Goal: Transaction & Acquisition: Book appointment/travel/reservation

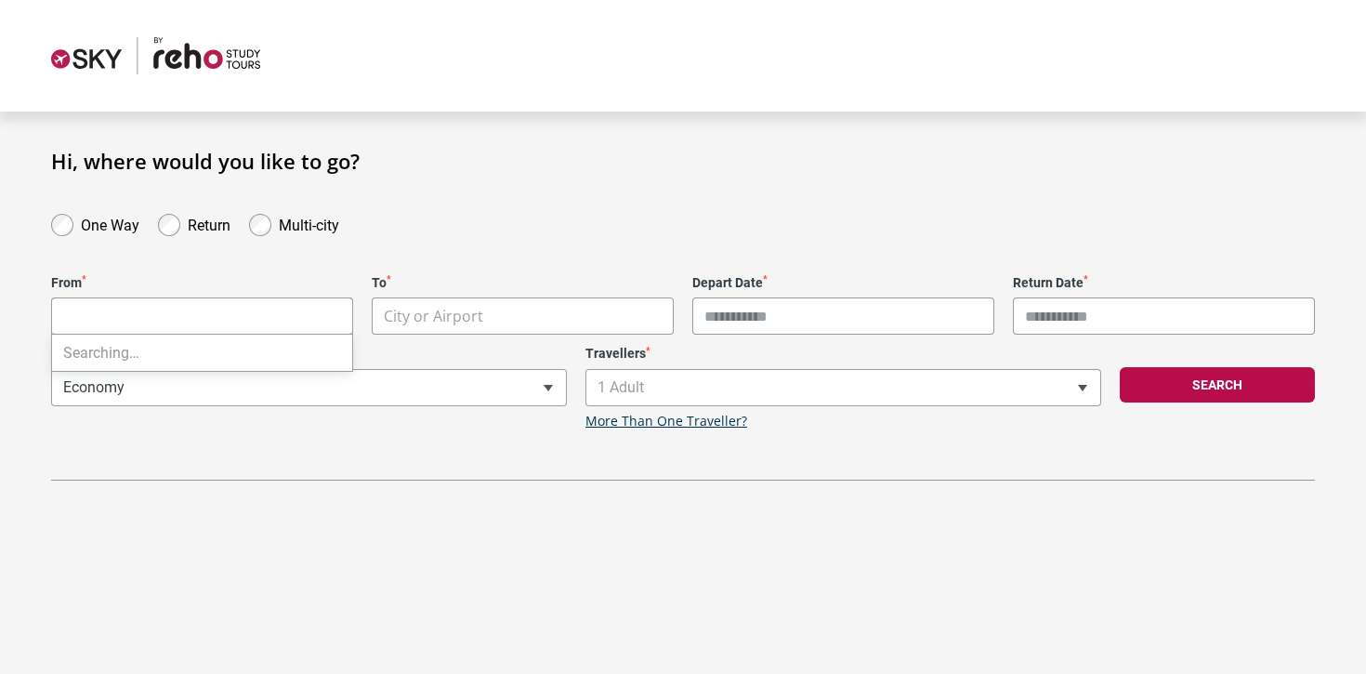
click at [240, 318] on body "**********" at bounding box center [683, 337] width 1366 height 674
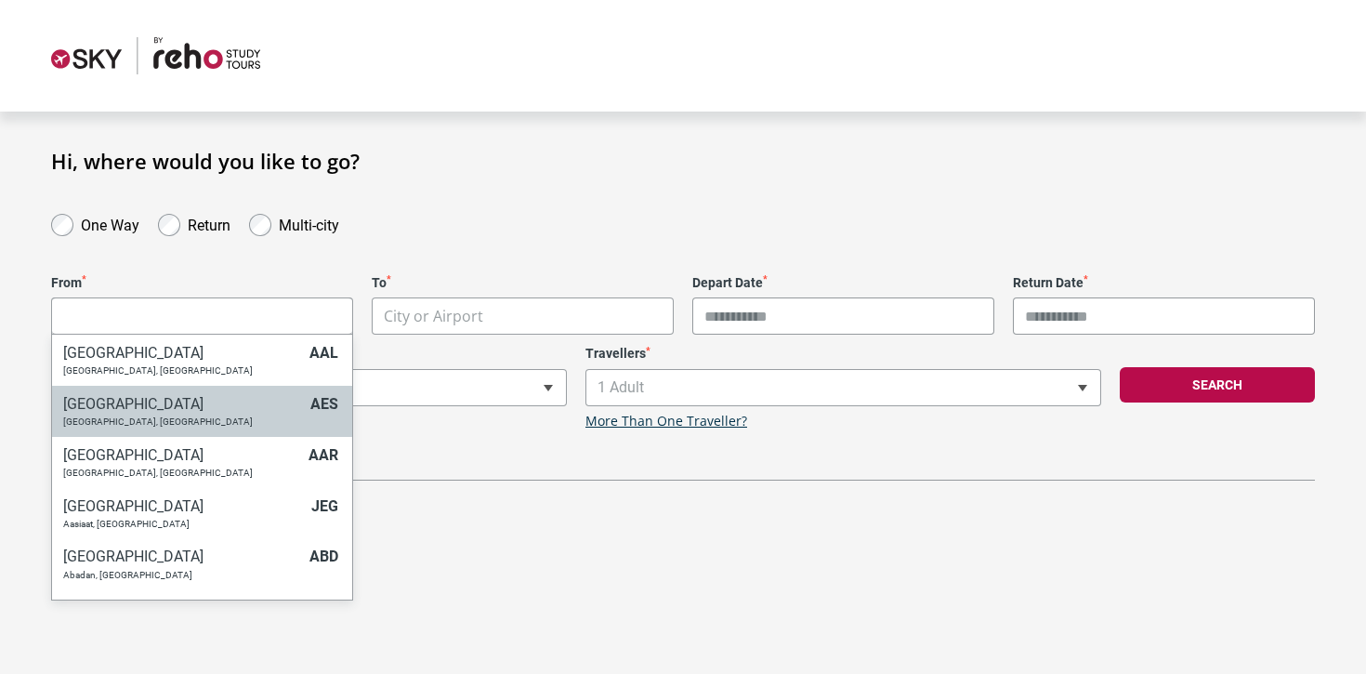
type input "*"
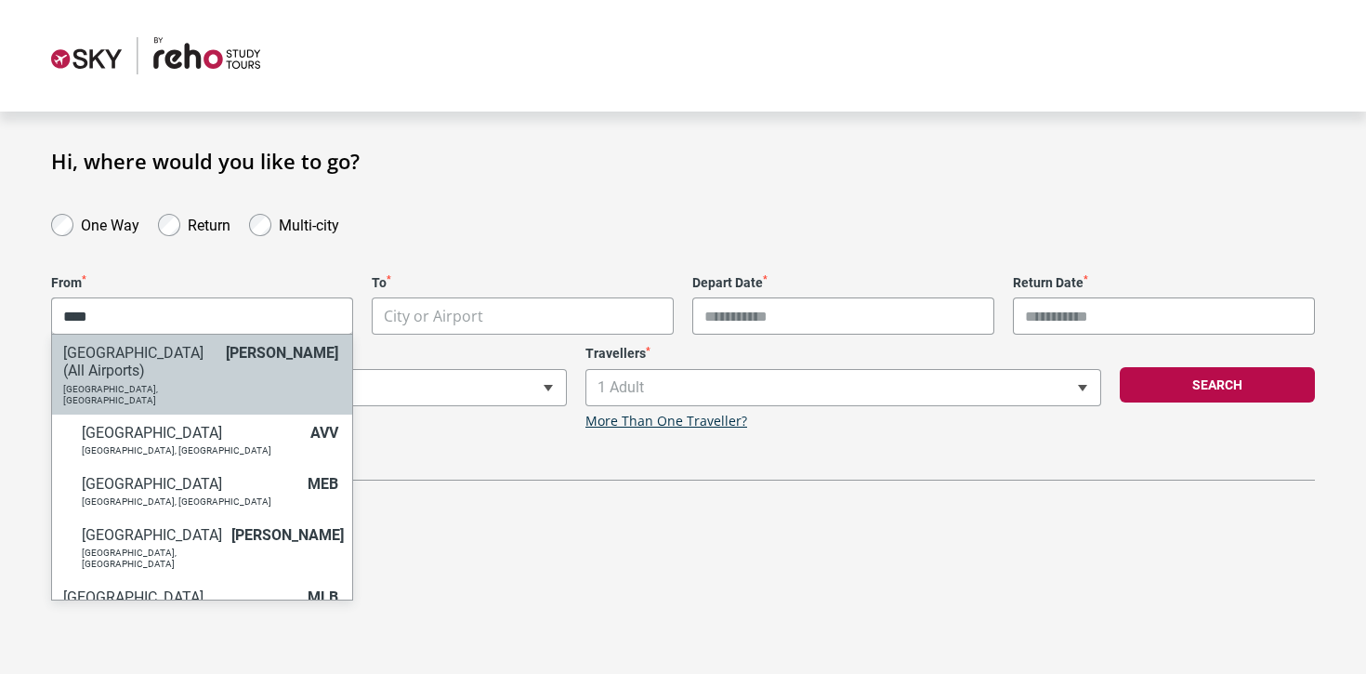
type input "****"
select select "MELC"
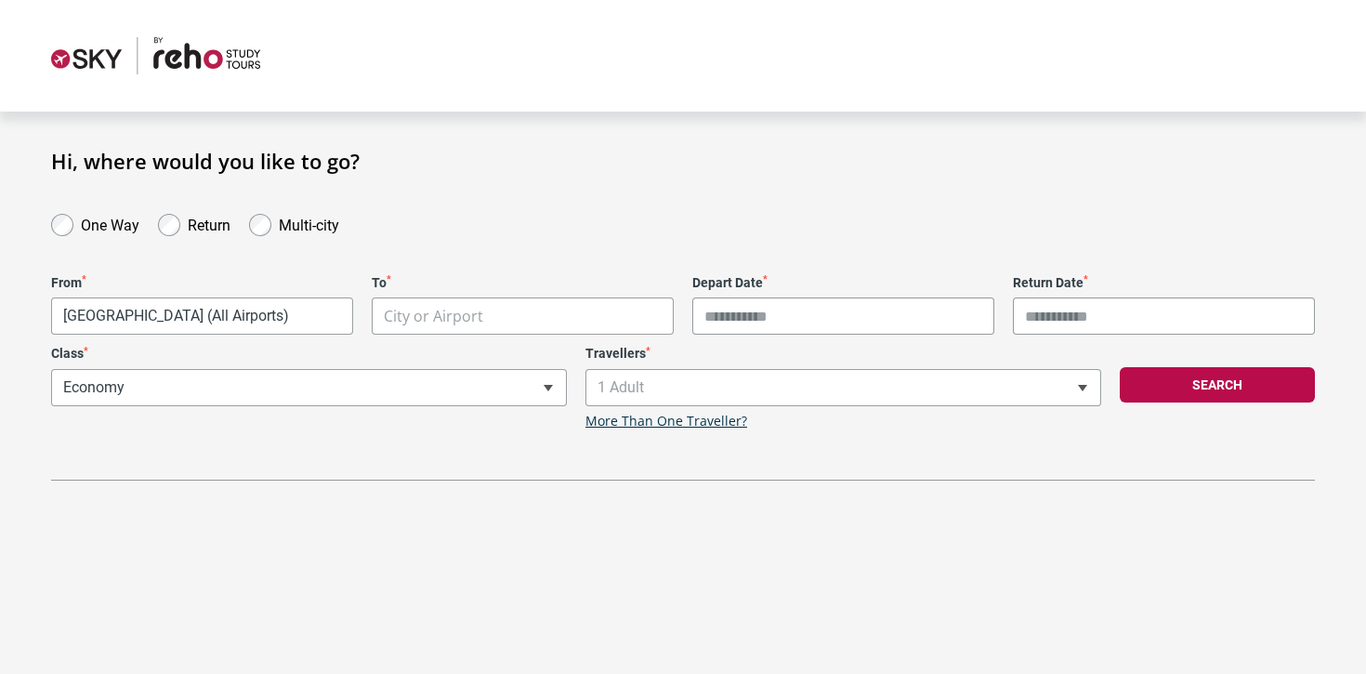
click at [487, 336] on form "**********" at bounding box center [683, 352] width 1264 height 155
click at [487, 320] on body "**********" at bounding box center [683, 337] width 1366 height 674
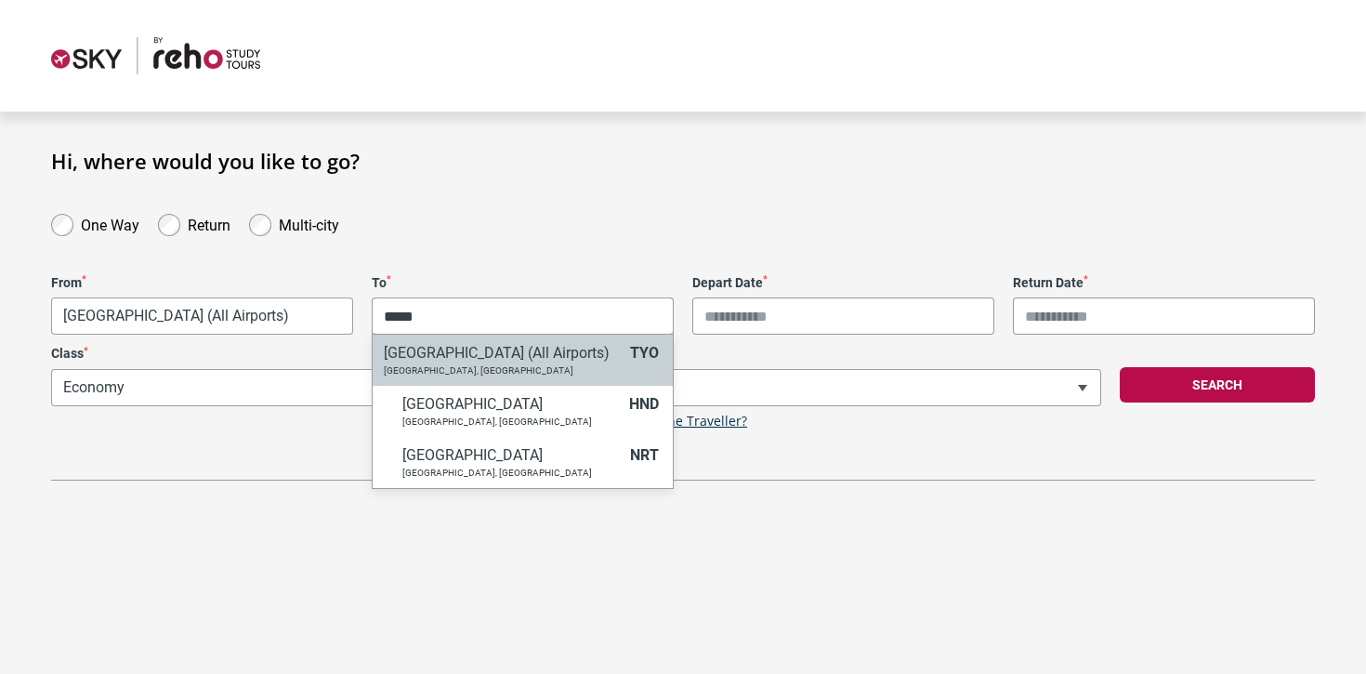
type input "*****"
select select "TYOC"
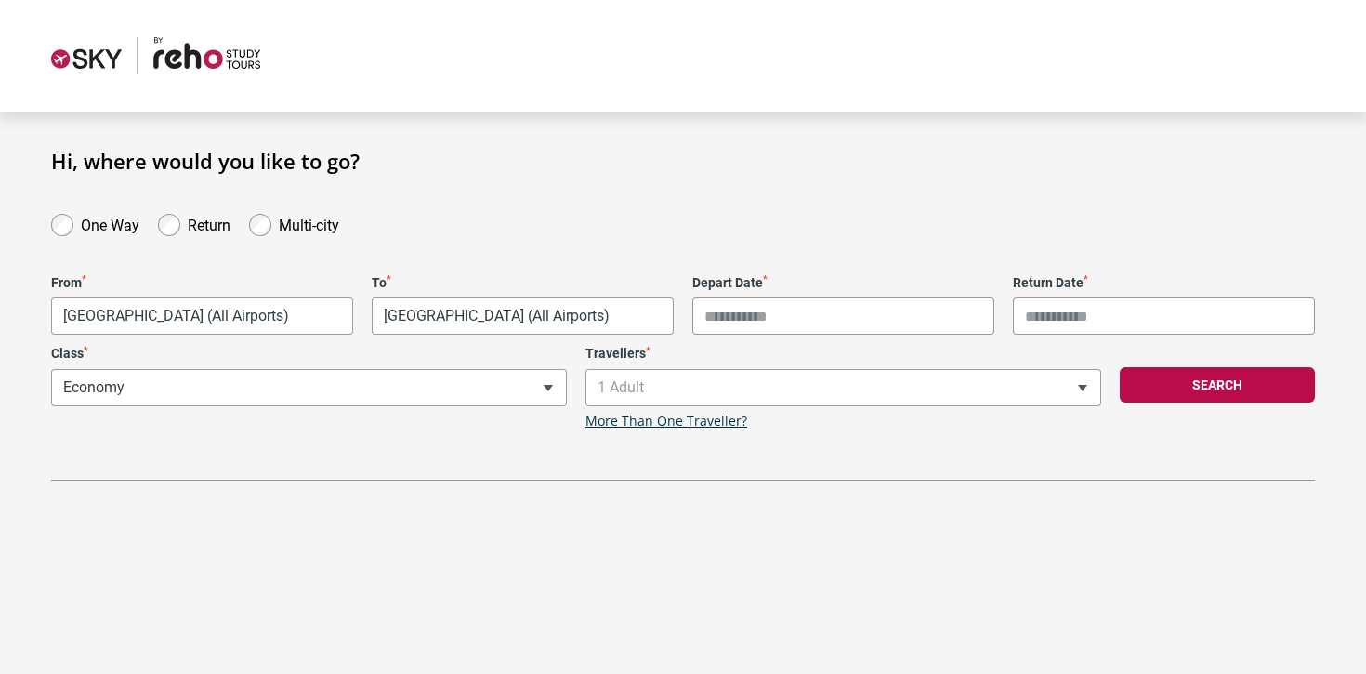
click at [883, 305] on input "Depart Date *" at bounding box center [843, 315] width 302 height 37
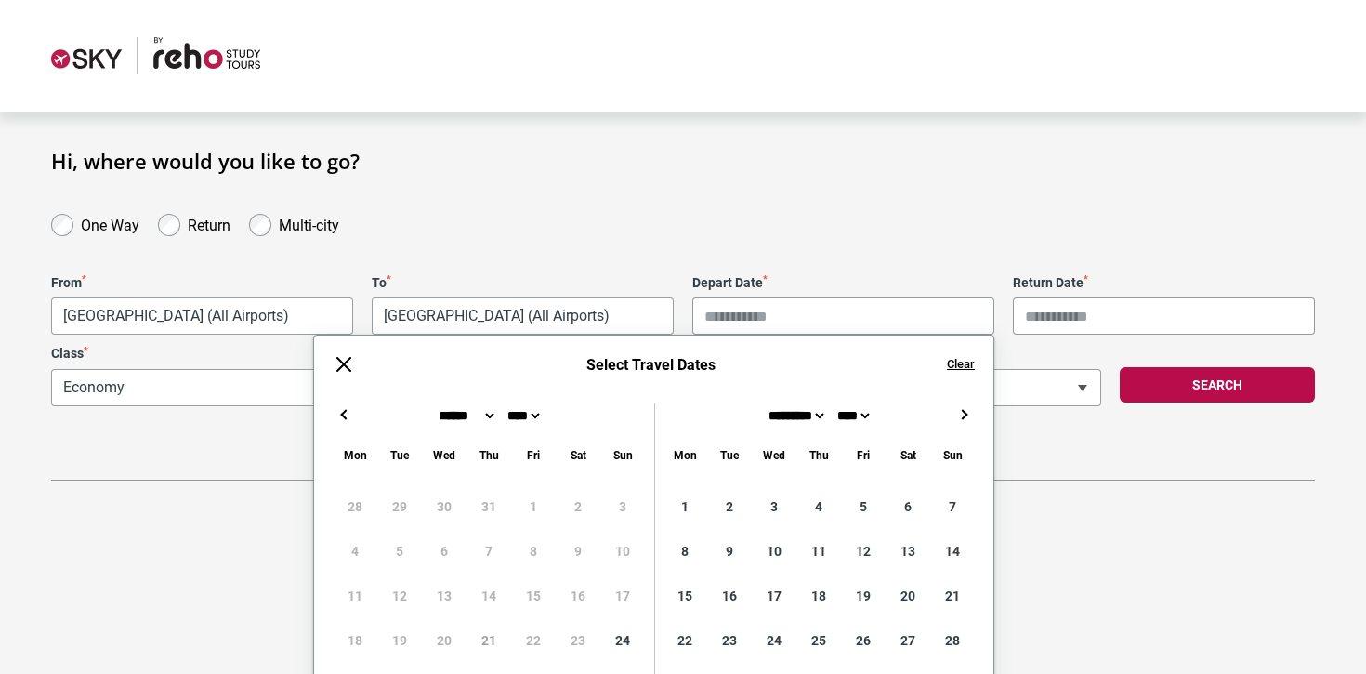
click at [966, 420] on button "→" at bounding box center [964, 414] width 22 height 22
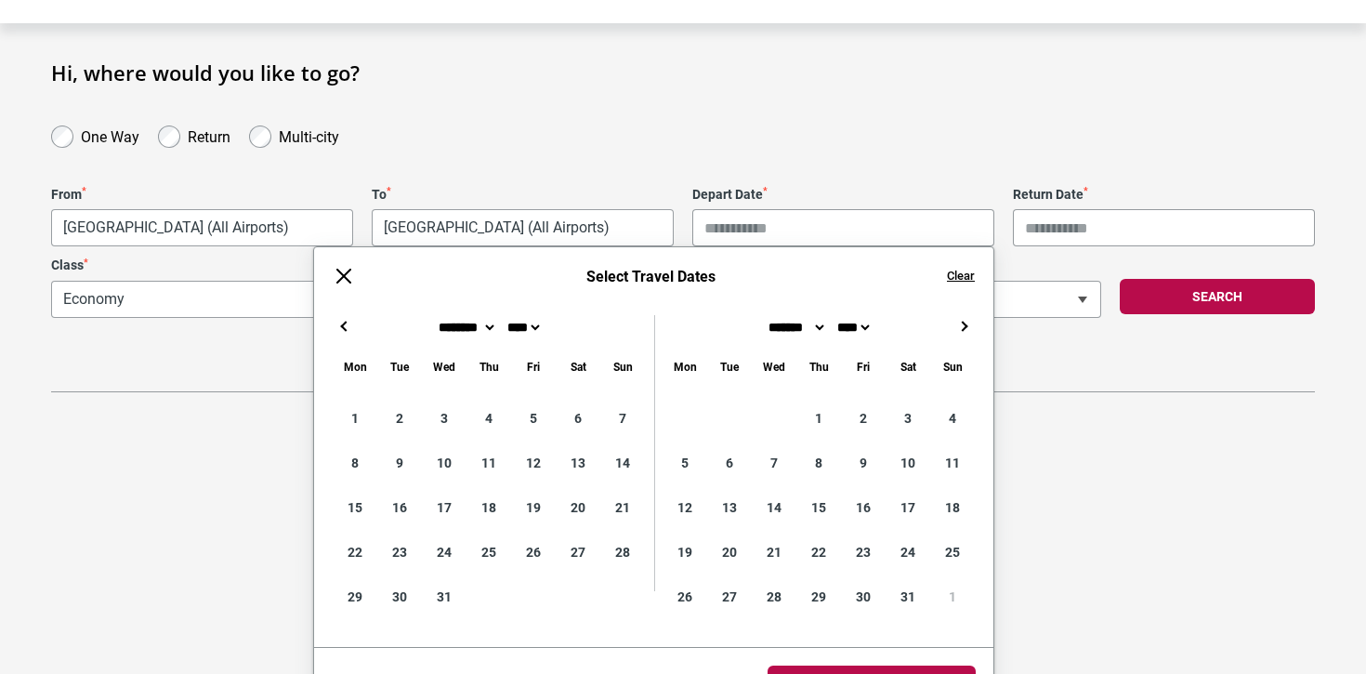
scroll to position [105, 0]
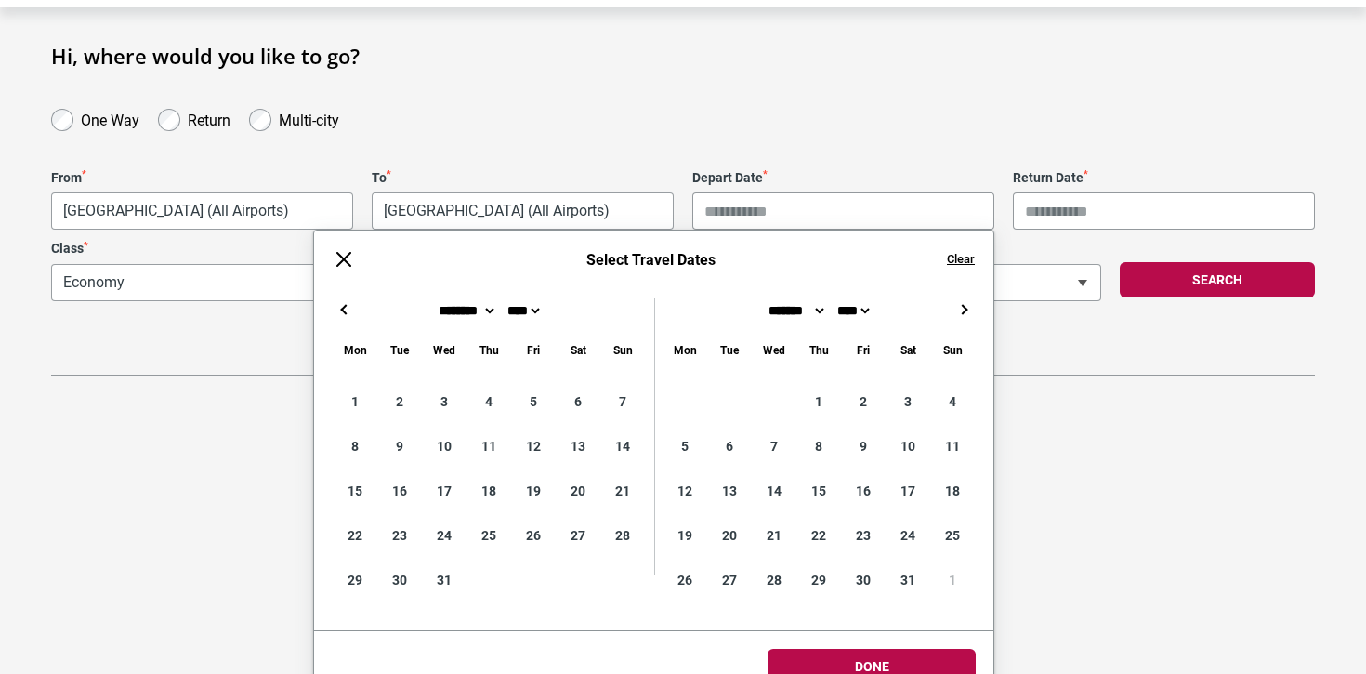
click at [352, 307] on button "←" at bounding box center [344, 309] width 22 height 22
click at [346, 309] on button "←" at bounding box center [344, 309] width 22 height 22
click at [958, 299] on button "→" at bounding box center [964, 309] width 22 height 22
type input "**********"
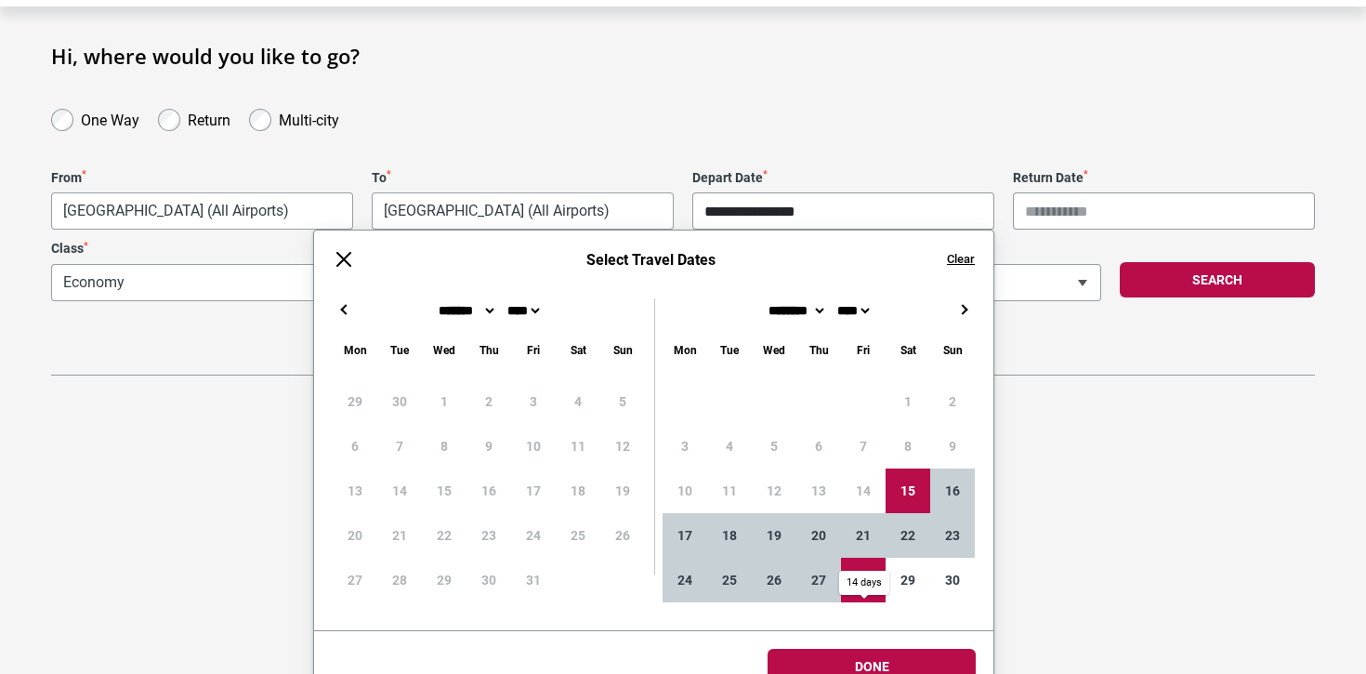
type input "**********"
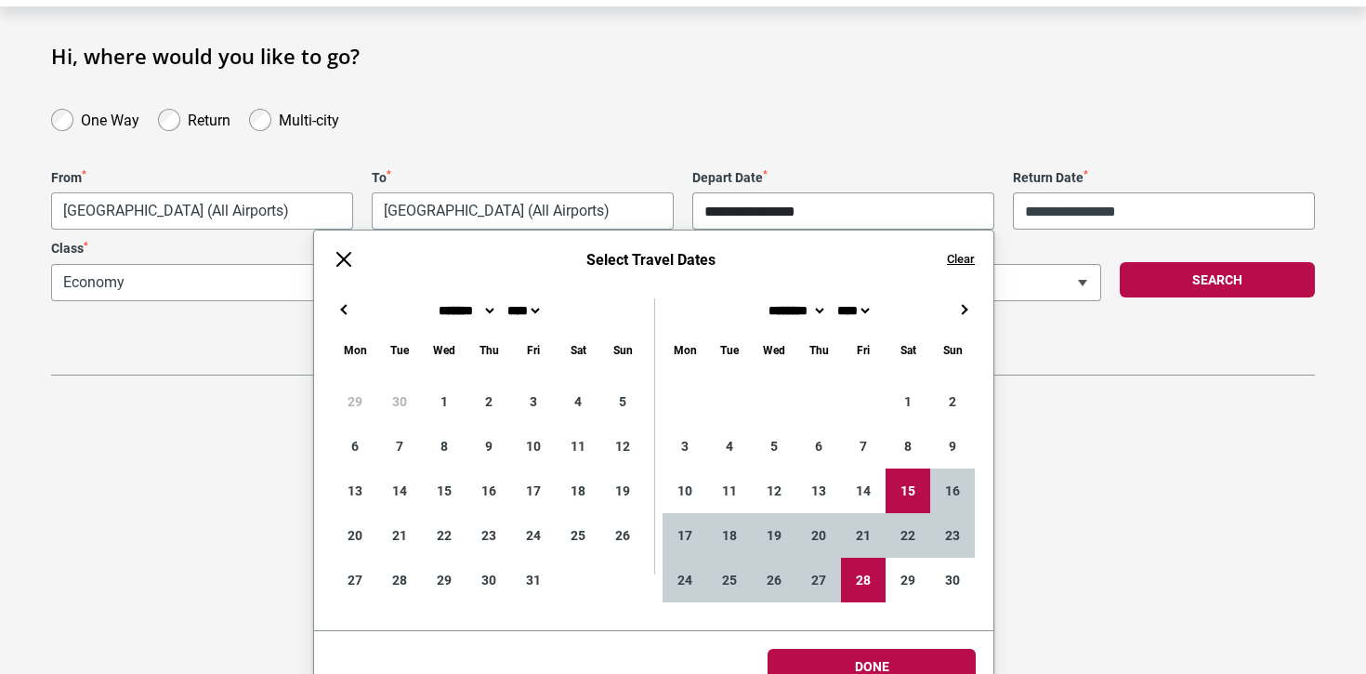
scroll to position [134, 0]
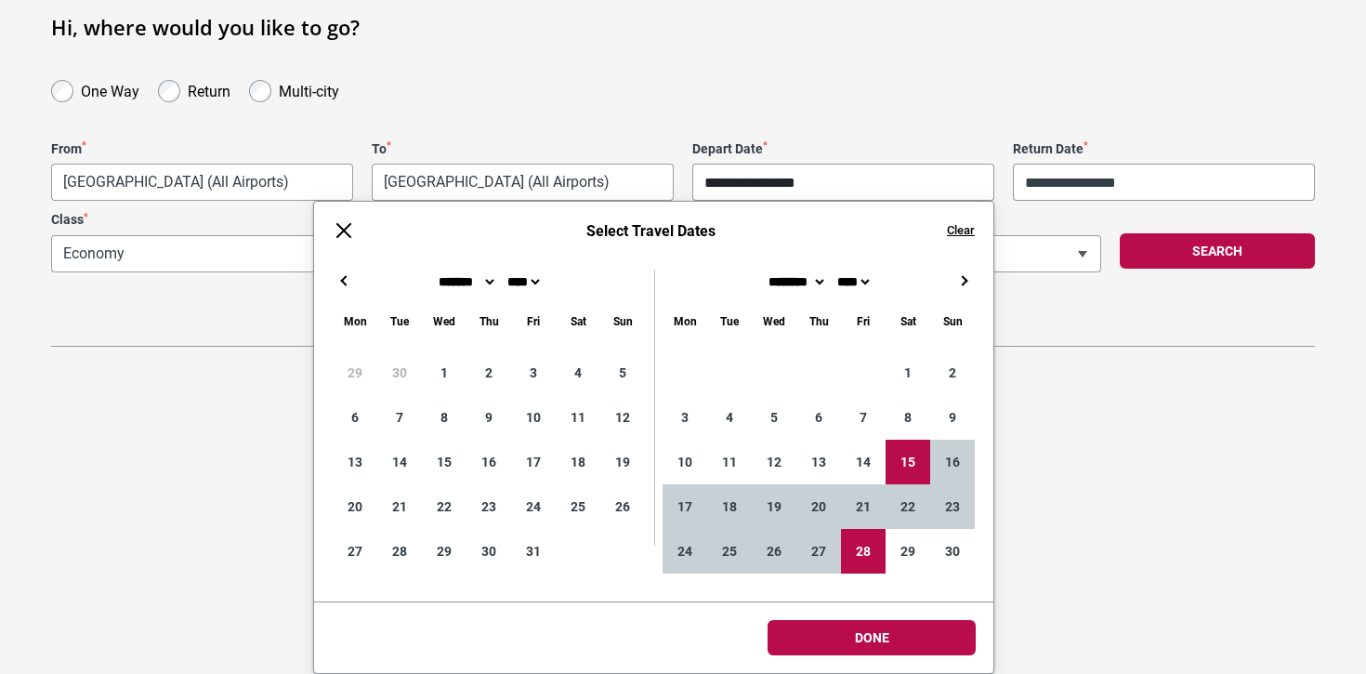
click at [904, 540] on body "**********" at bounding box center [683, 203] width 1366 height 674
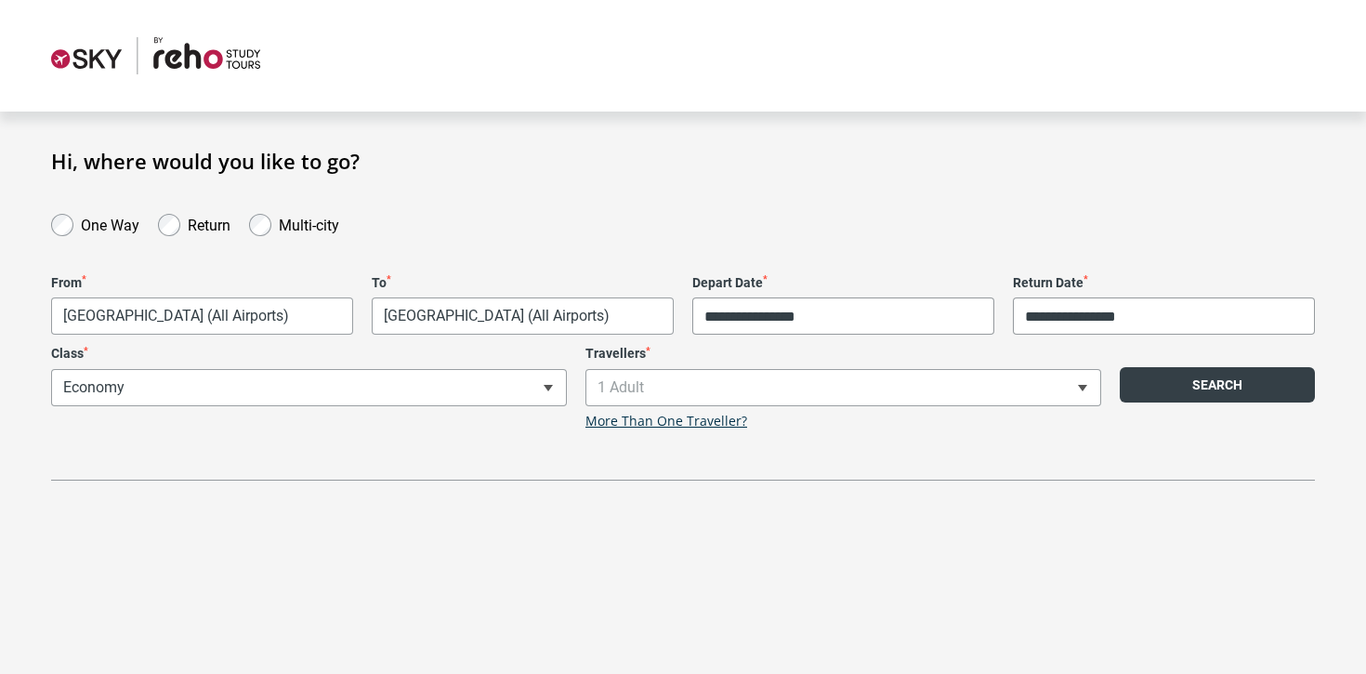
click at [1191, 385] on button "Search" at bounding box center [1217, 384] width 195 height 35
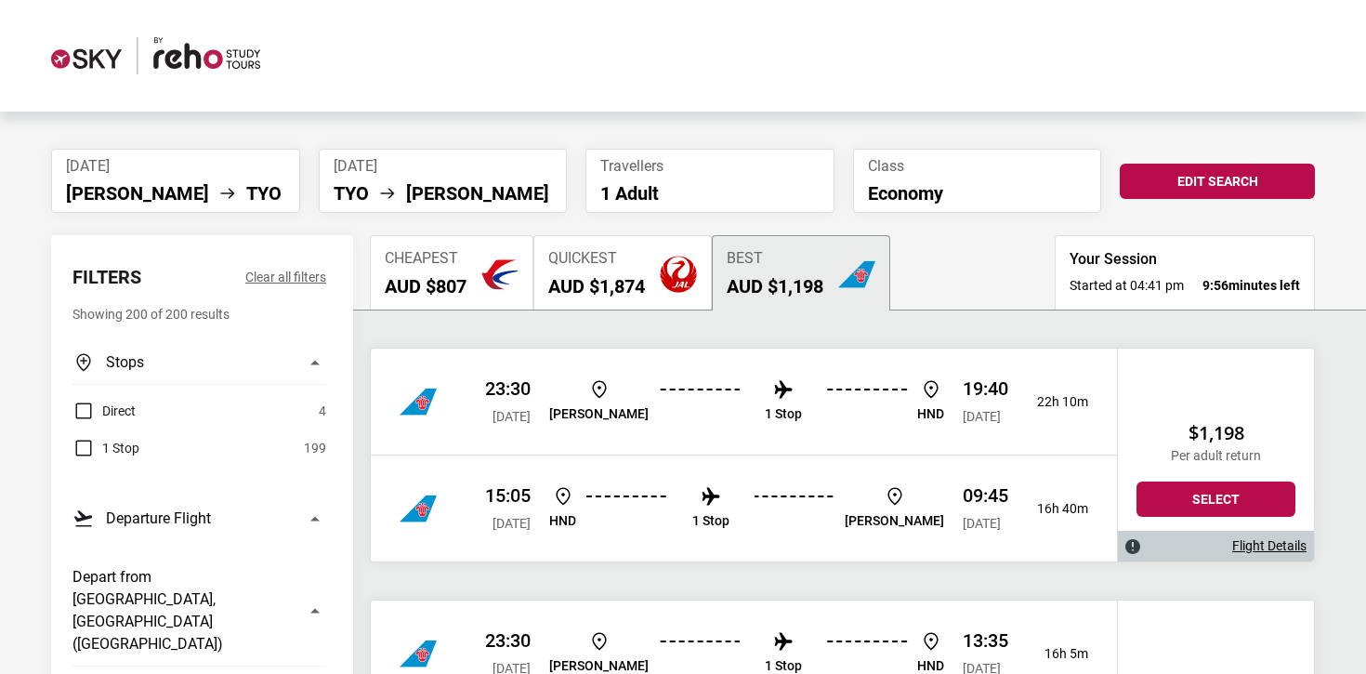
click at [669, 281] on img "button" at bounding box center [678, 274] width 37 height 37
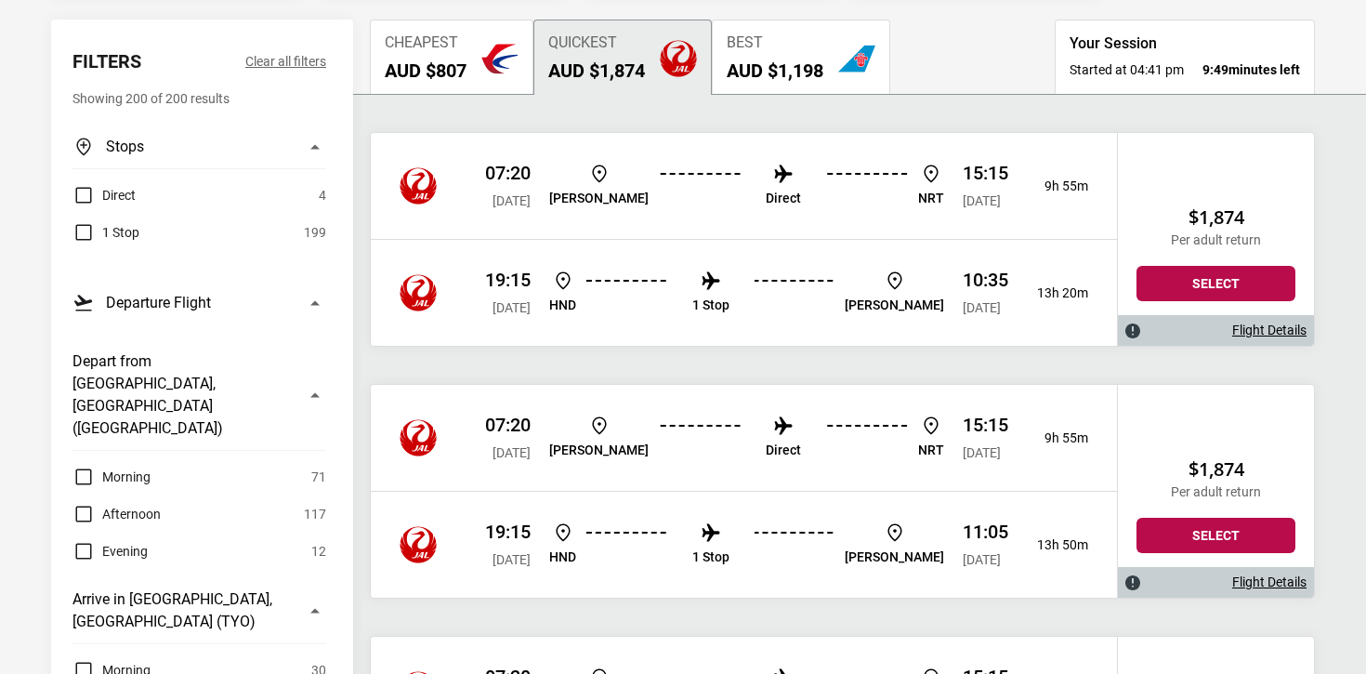
scroll to position [221, 0]
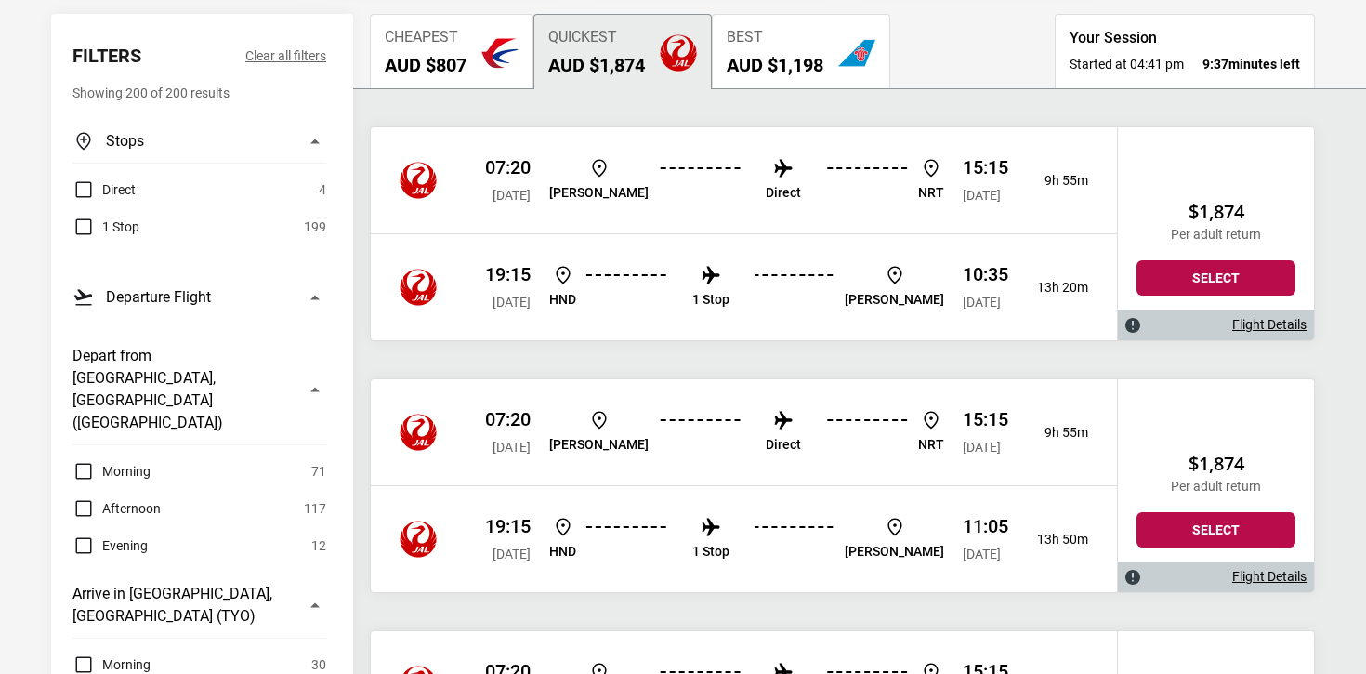
click at [722, 284] on img at bounding box center [711, 275] width 22 height 22
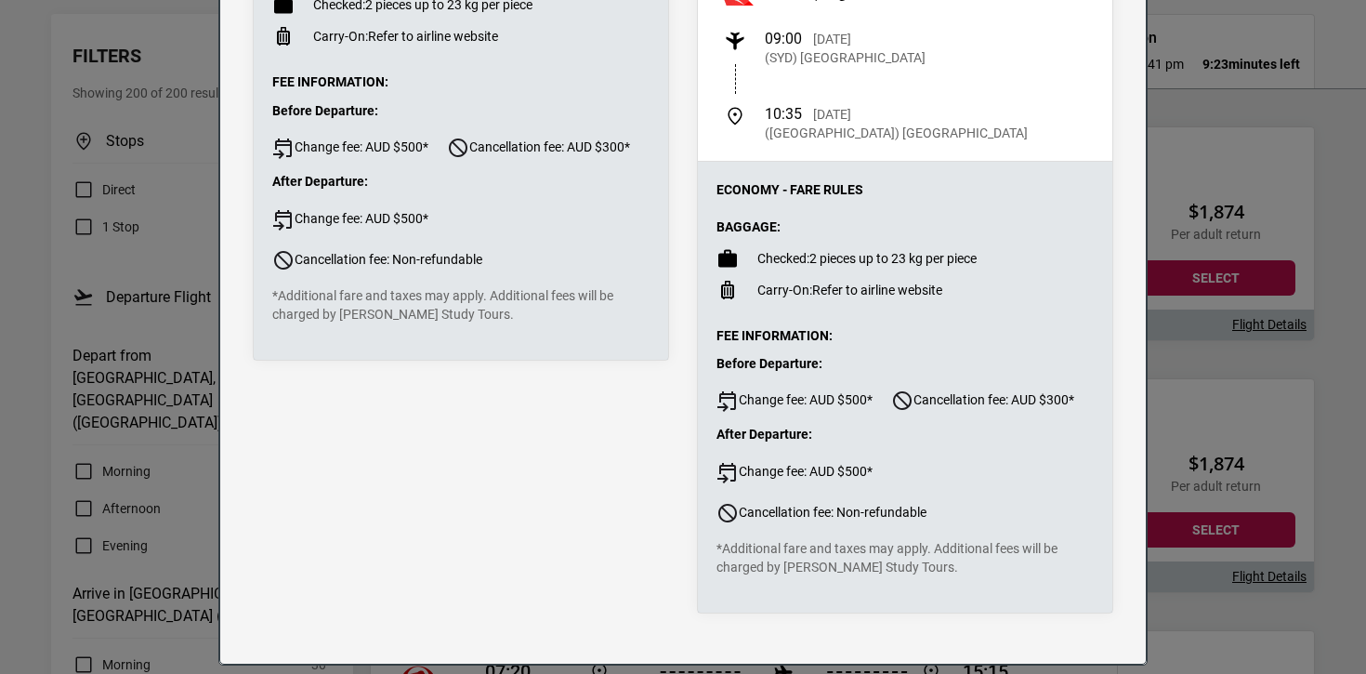
scroll to position [543, 0]
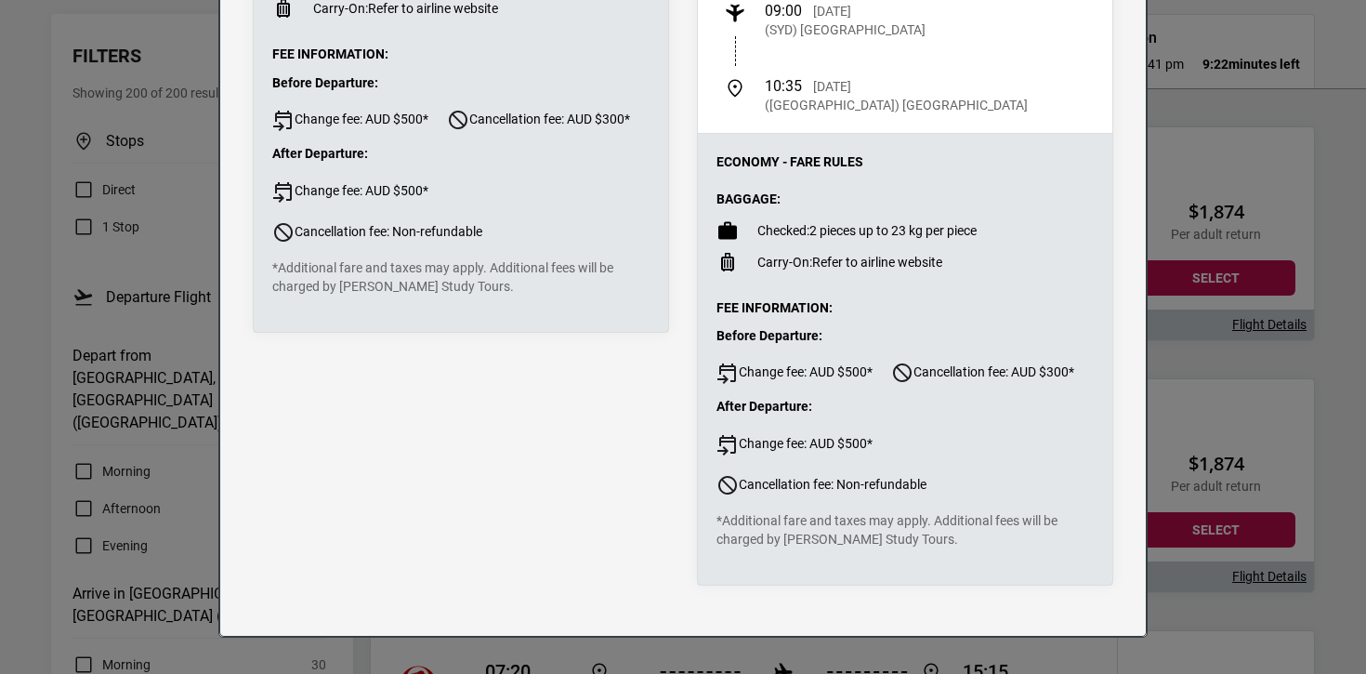
click at [1267, 313] on div "Flight Details Departing - [DATE] Japan Airlines, Flight JL774 9h 55m 07:20 [DA…" at bounding box center [683, 337] width 1366 height 674
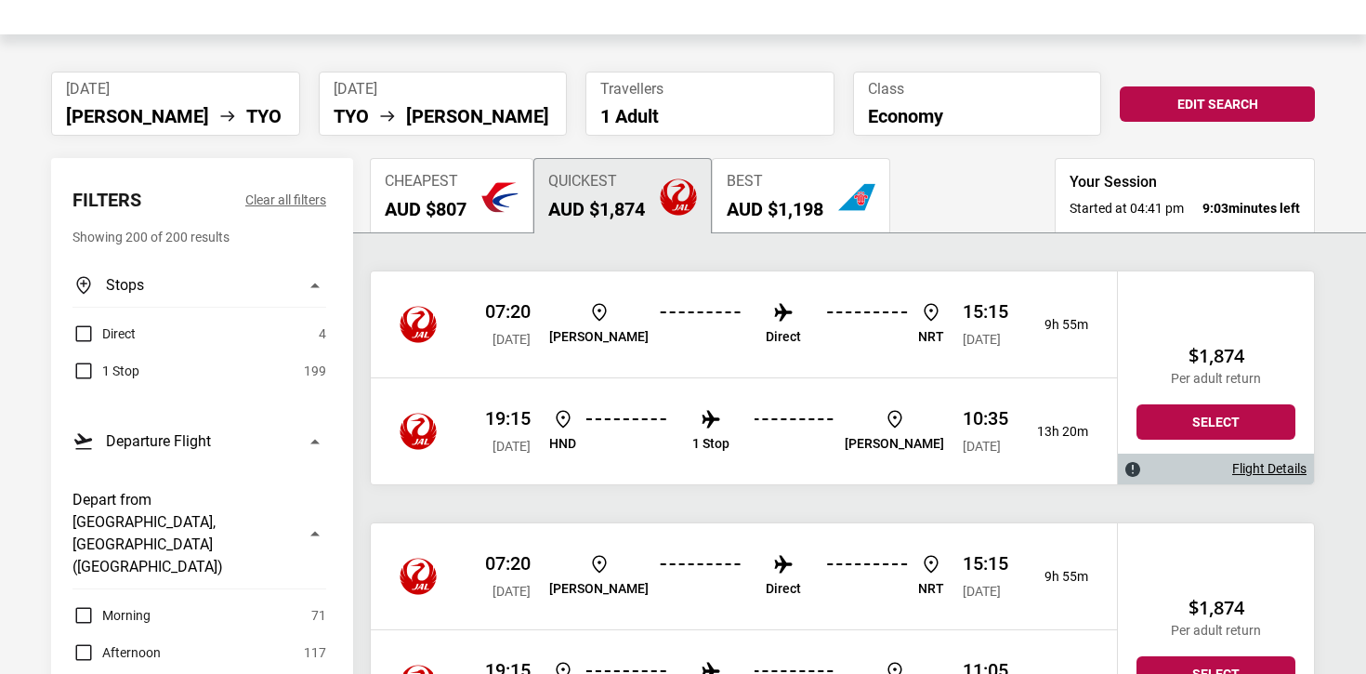
scroll to position [0, 0]
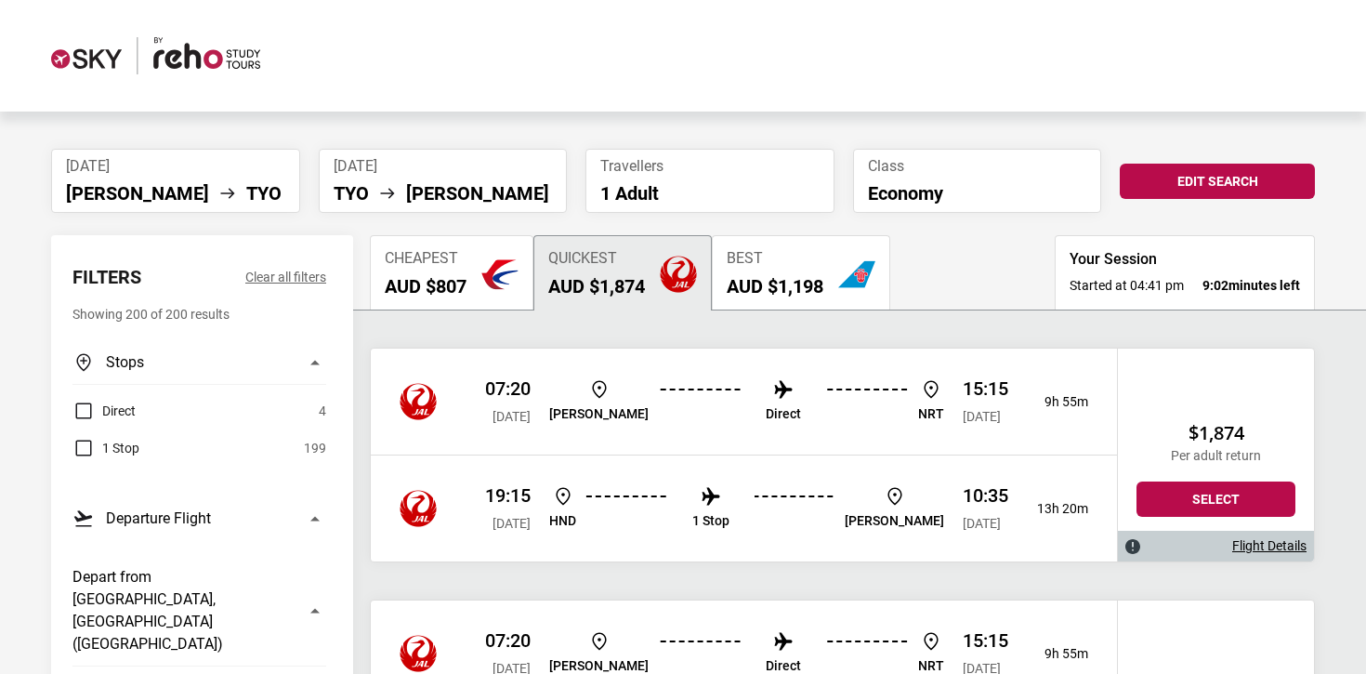
click at [524, 283] on button "Cheapest AUD $807" at bounding box center [452, 272] width 164 height 74
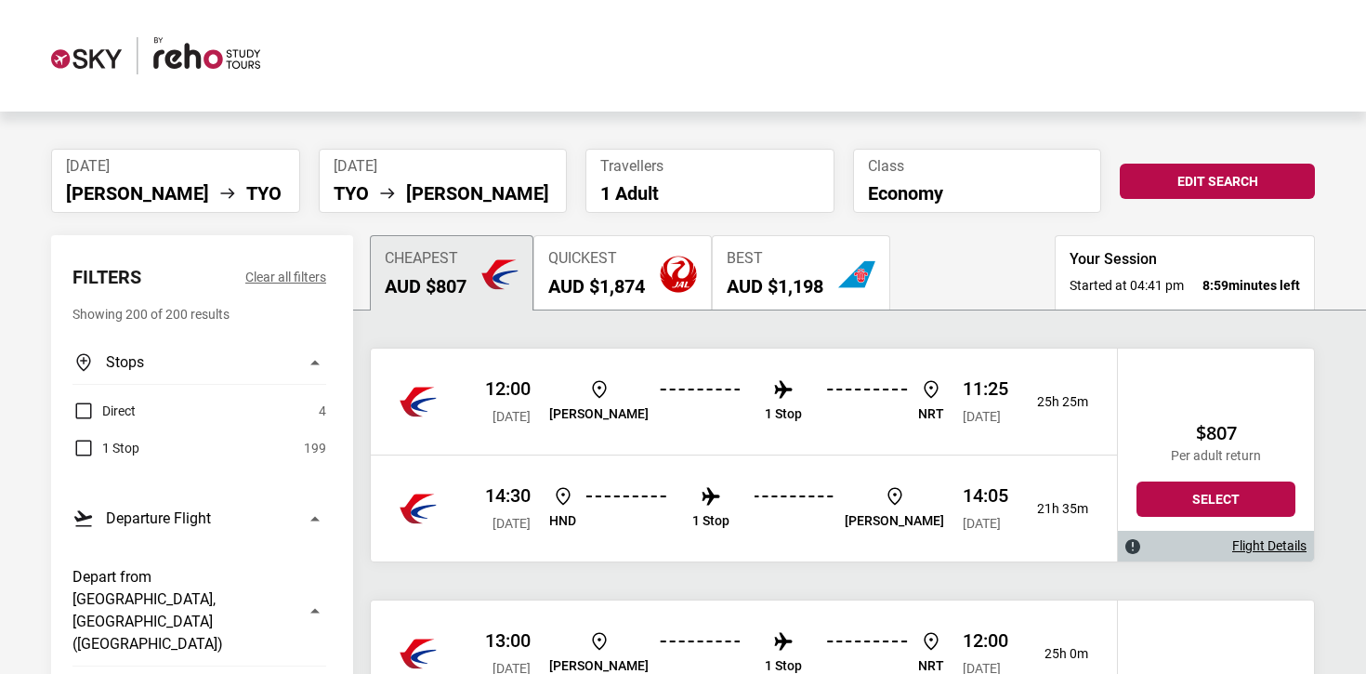
click at [664, 439] on div "12:00 [DATE] [PERSON_NAME] 1 Stop NRT 11:25 [DATE] 25h 25m" at bounding box center [744, 402] width 746 height 106
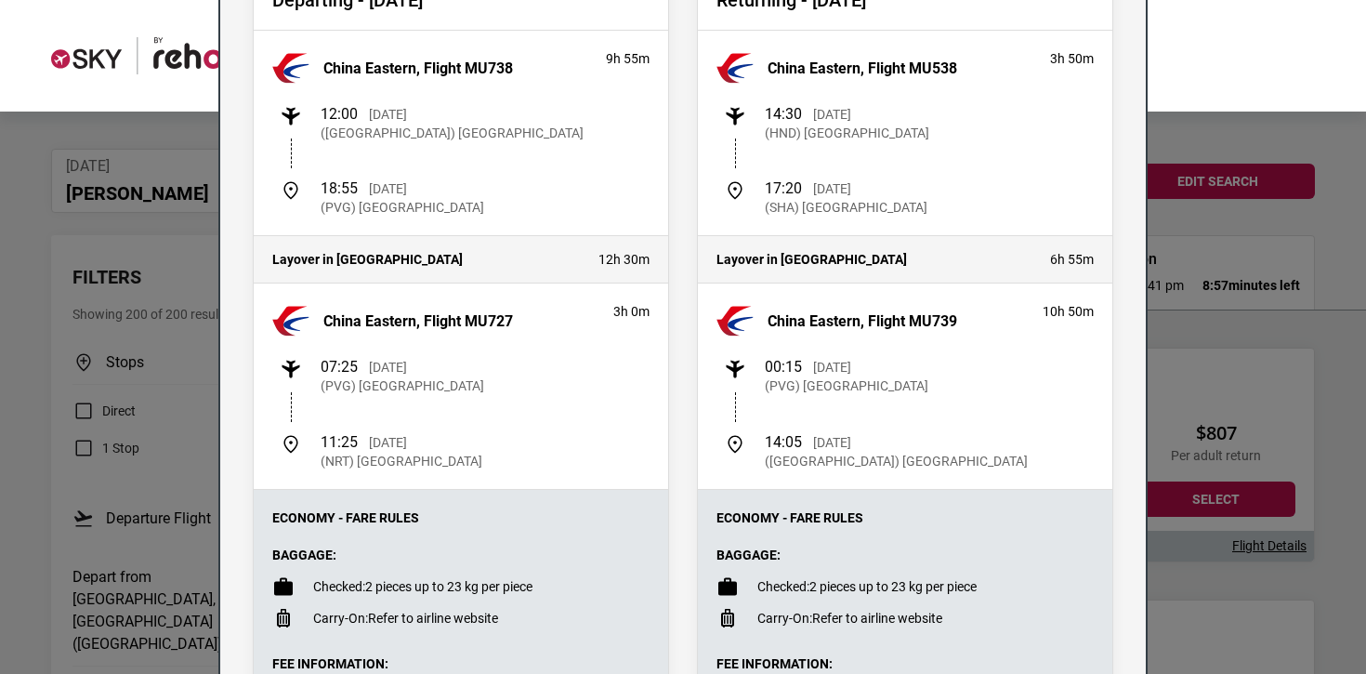
scroll to position [200, 0]
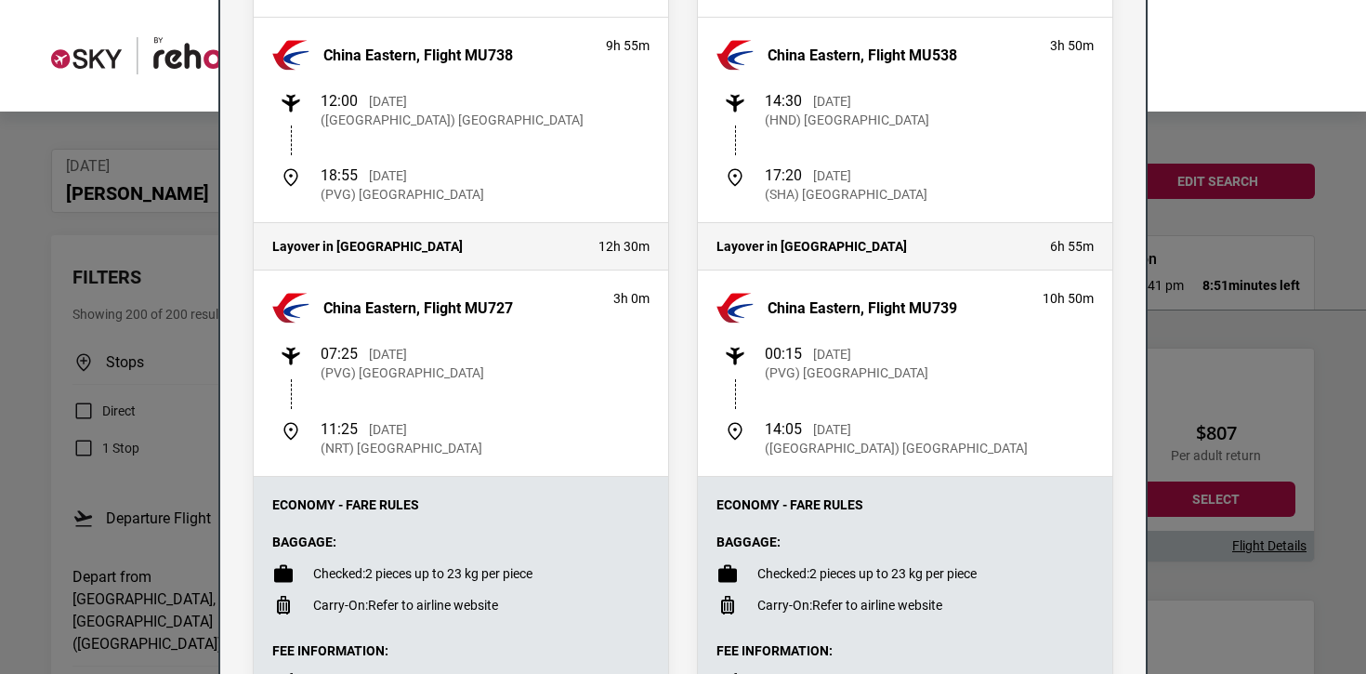
click at [1202, 300] on div "Flight Details Departing - [GEOGRAPHIC_DATA][DATE] [GEOGRAPHIC_DATA] Eastern, F…" at bounding box center [683, 337] width 1366 height 674
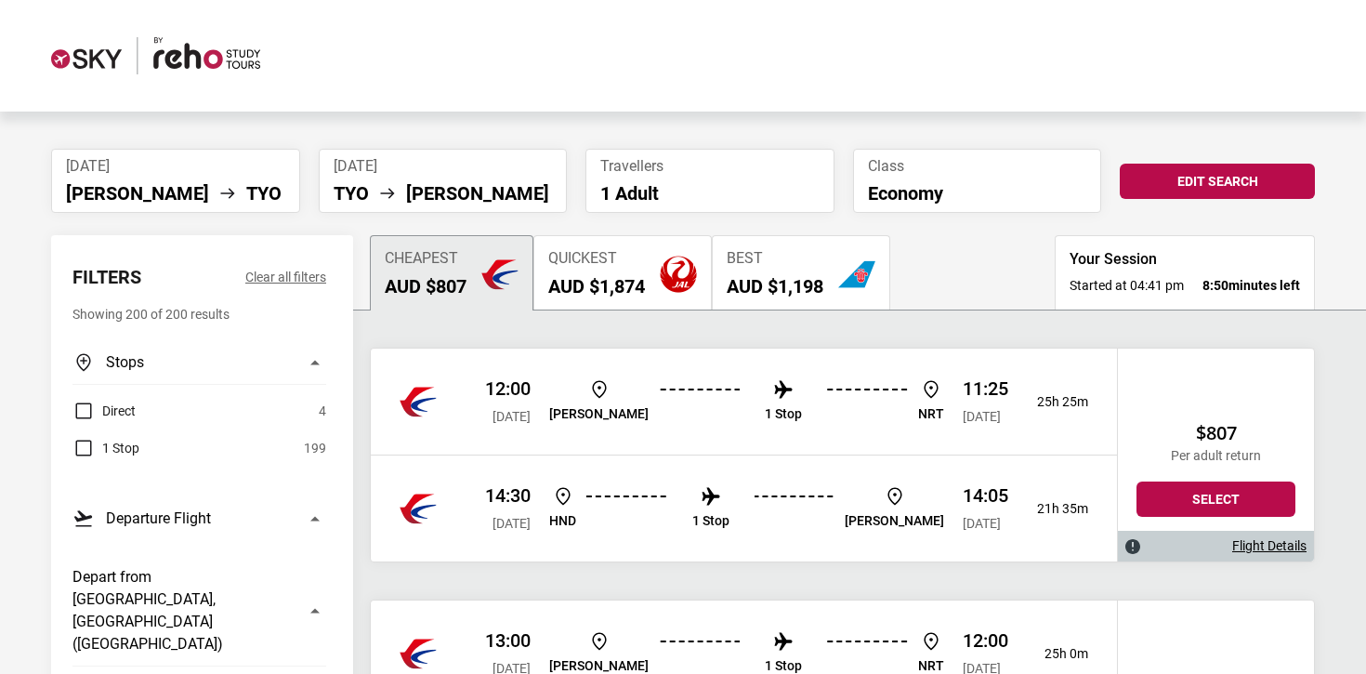
click at [801, 308] on li "Best AUD $1,198" at bounding box center [801, 272] width 178 height 74
click at [795, 301] on button "Best AUD $1,198" at bounding box center [801, 272] width 178 height 74
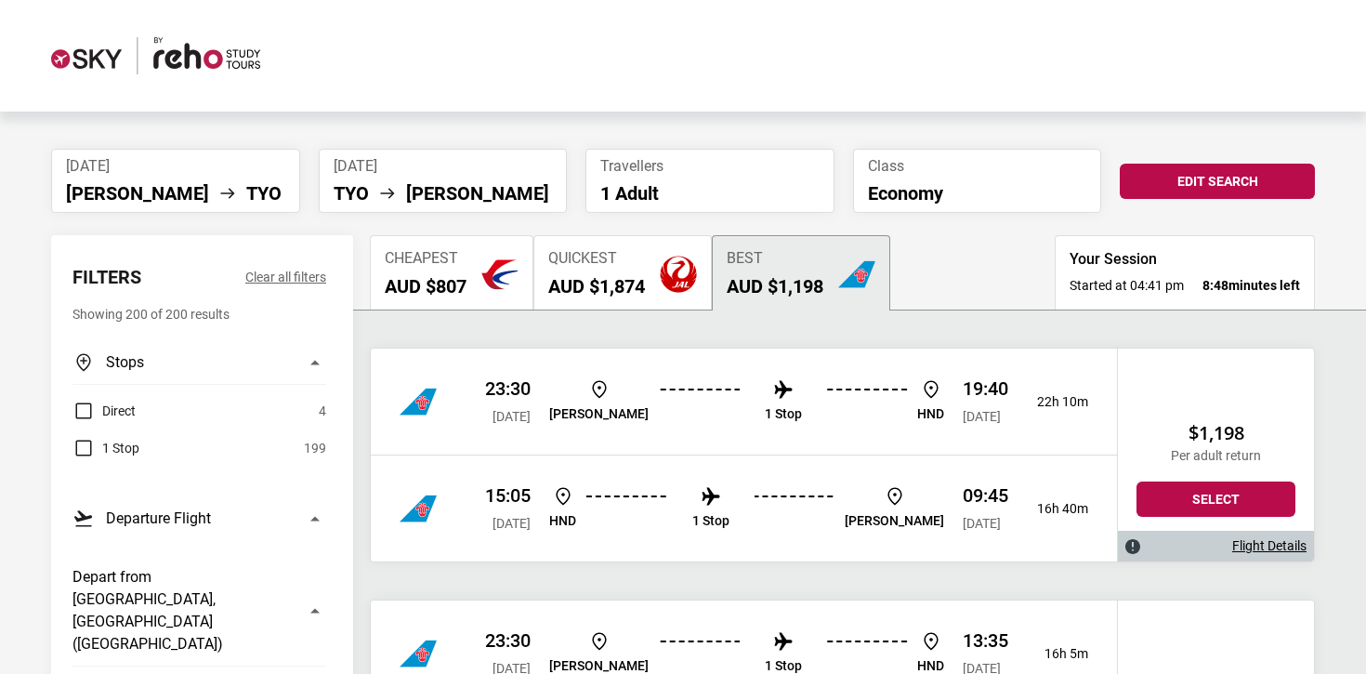
click at [769, 371] on div "23:30 [DATE] [PERSON_NAME] 1 Stop HND 19:40 [DATE] 22h 10m" at bounding box center [744, 402] width 746 height 106
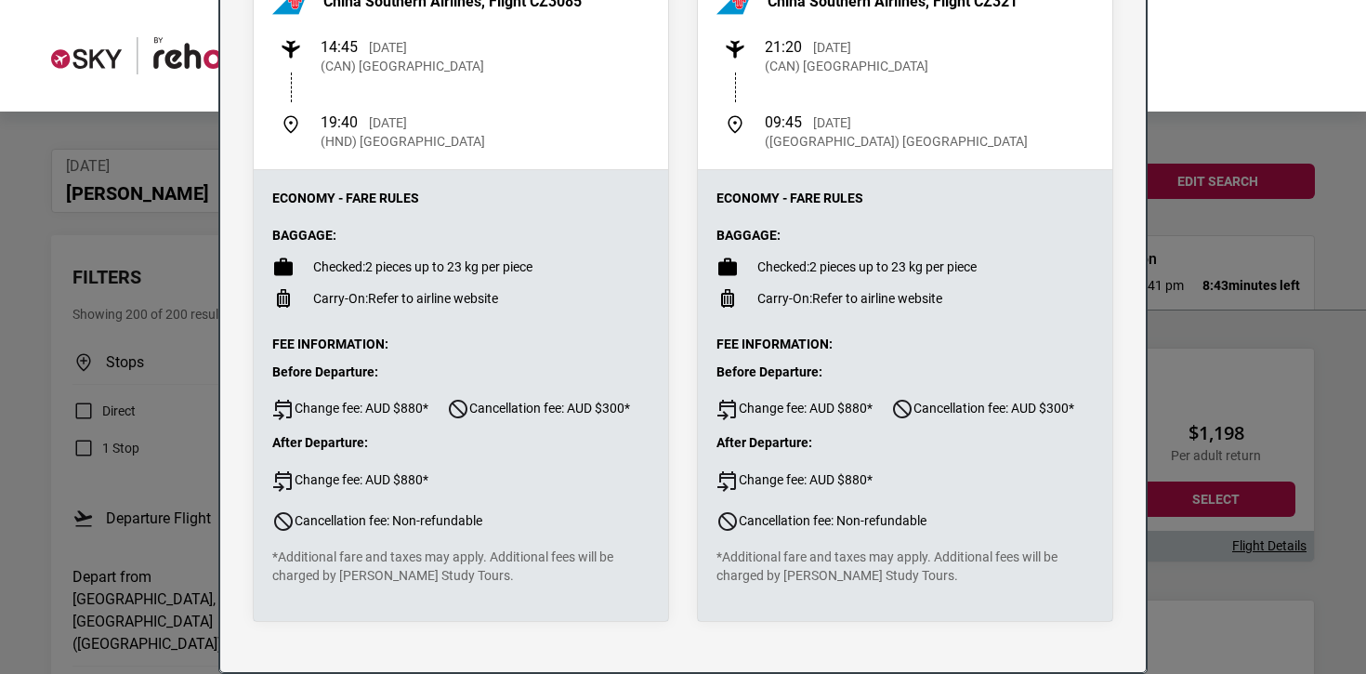
scroll to position [564, 0]
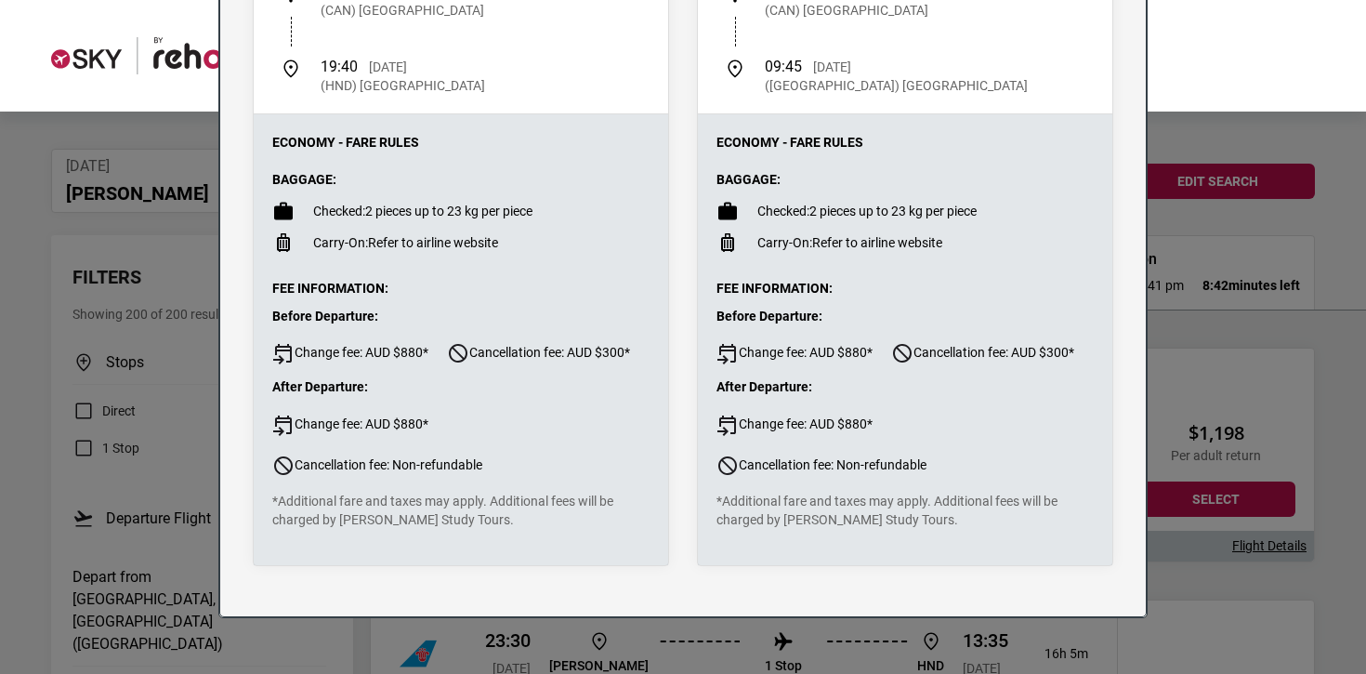
click at [1252, 296] on div "Flight Details Departing - [GEOGRAPHIC_DATA][DATE] China Southern Airlines, Fli…" at bounding box center [683, 337] width 1366 height 674
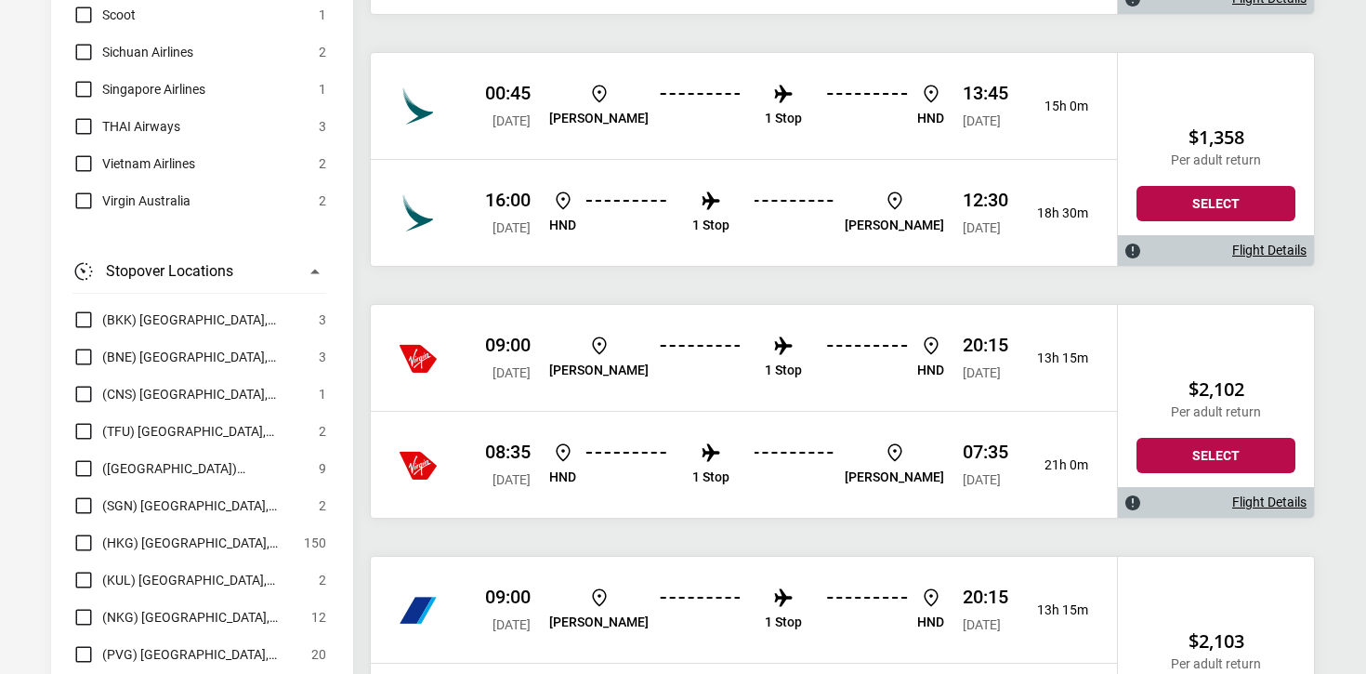
scroll to position [3855, 0]
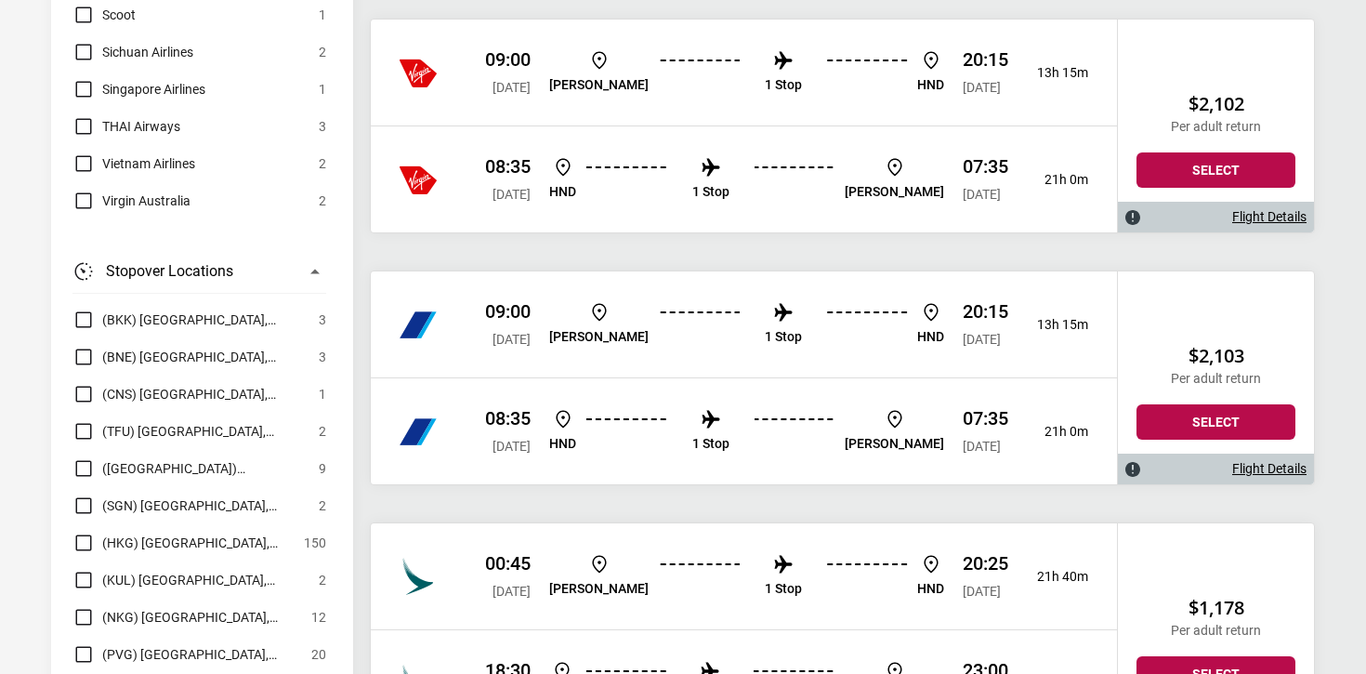
click at [765, 79] on li "1 Stop" at bounding box center [783, 72] width 37 height 47
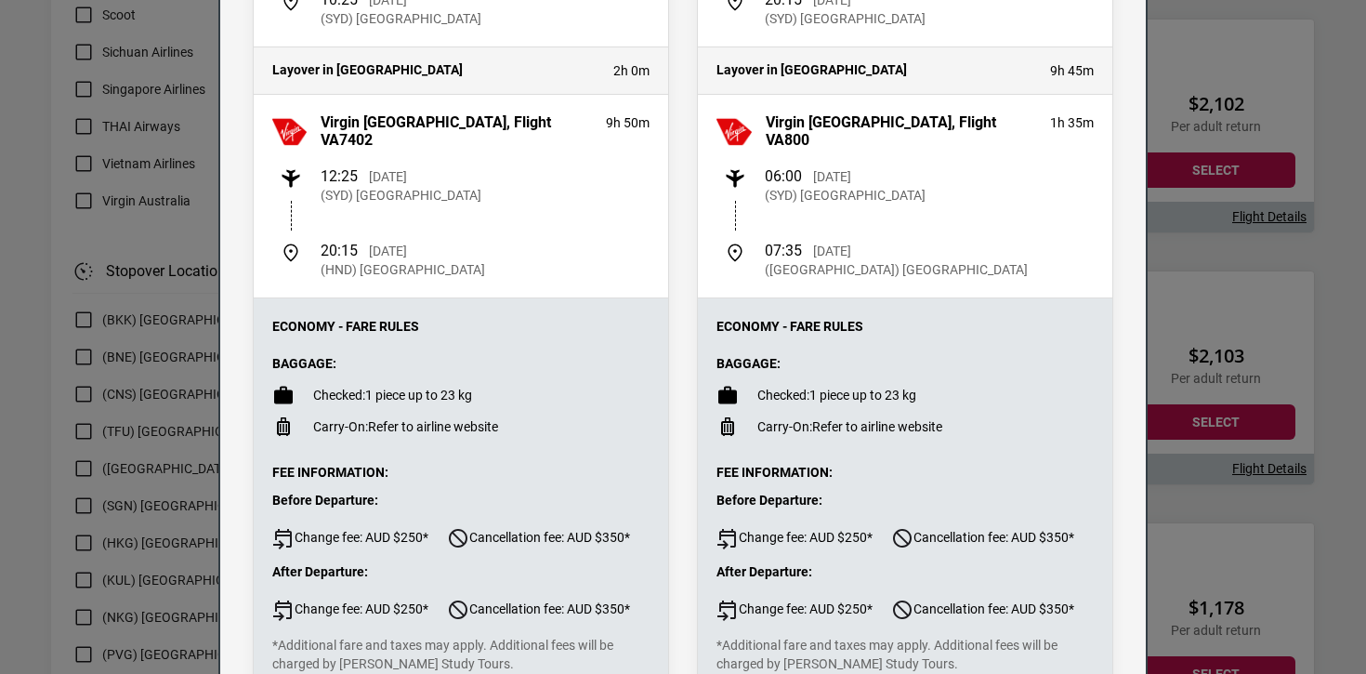
scroll to position [523, 0]
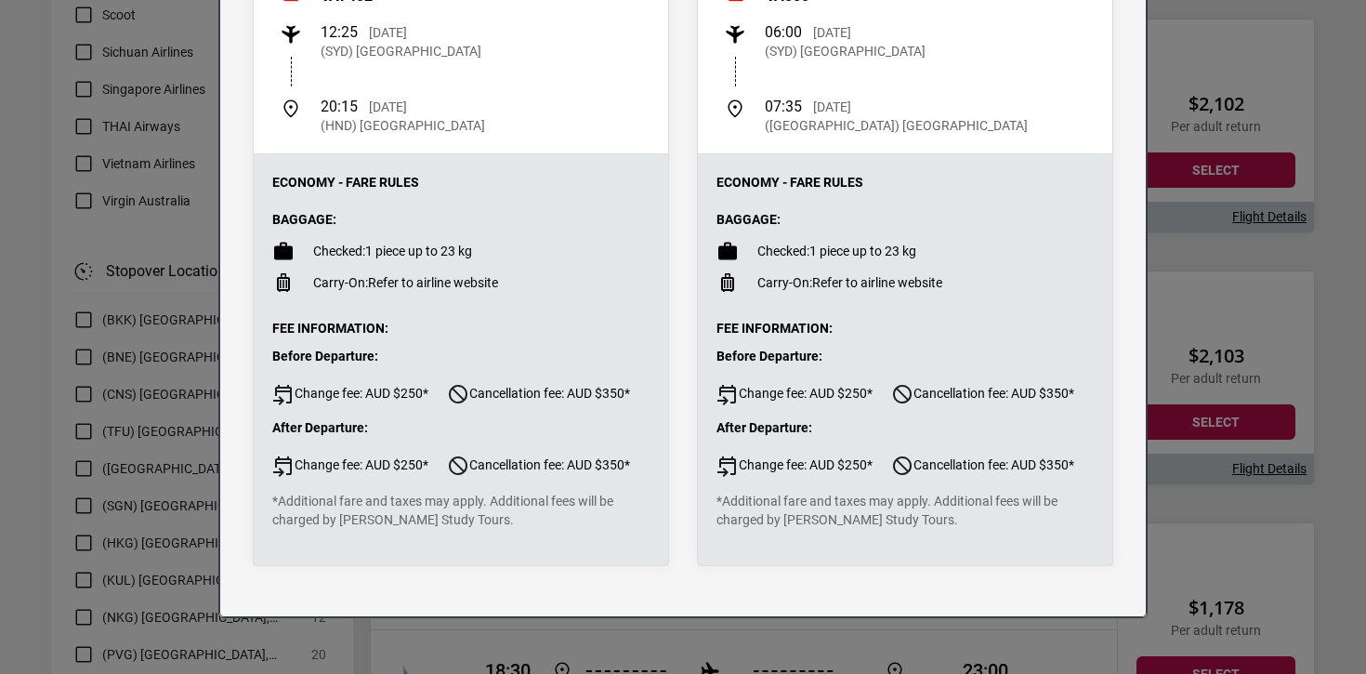
click at [1235, 375] on div "Flight Details Departing - [DATE] [GEOGRAPHIC_DATA], Flight VA827 1h 25m 09:00 …" at bounding box center [683, 337] width 1366 height 674
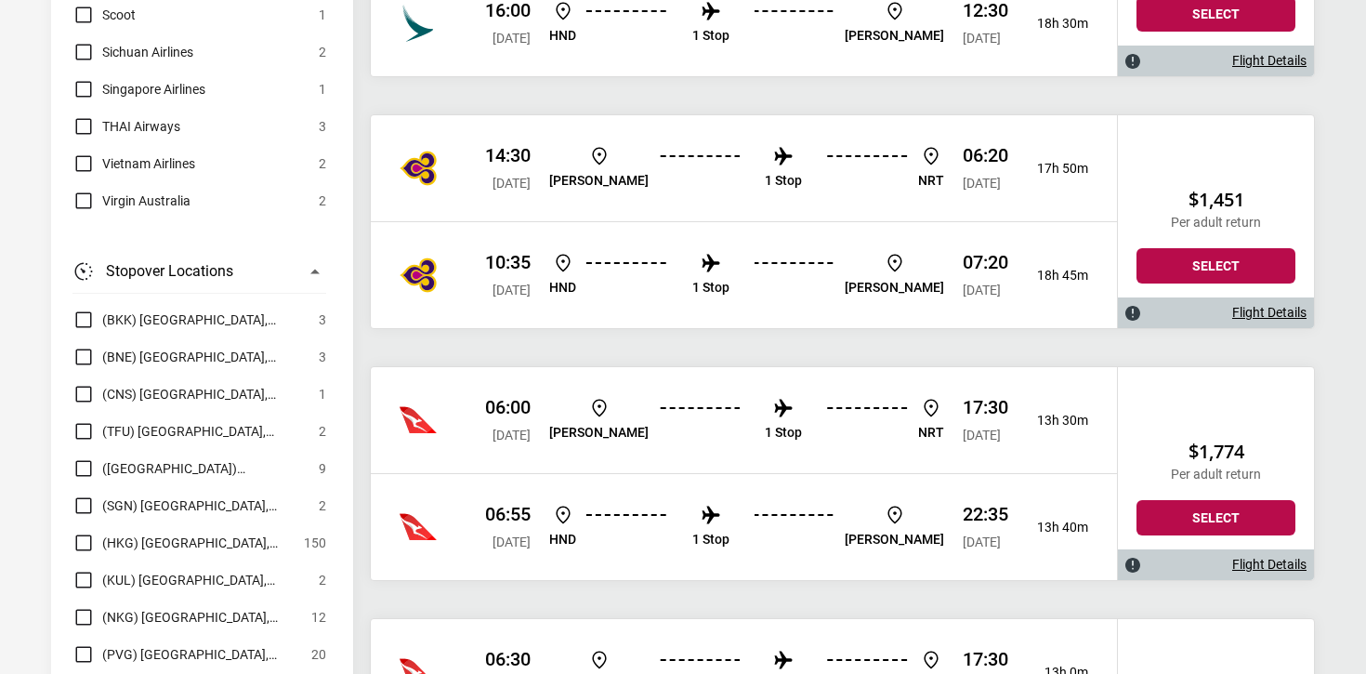
scroll to position [21199, 0]
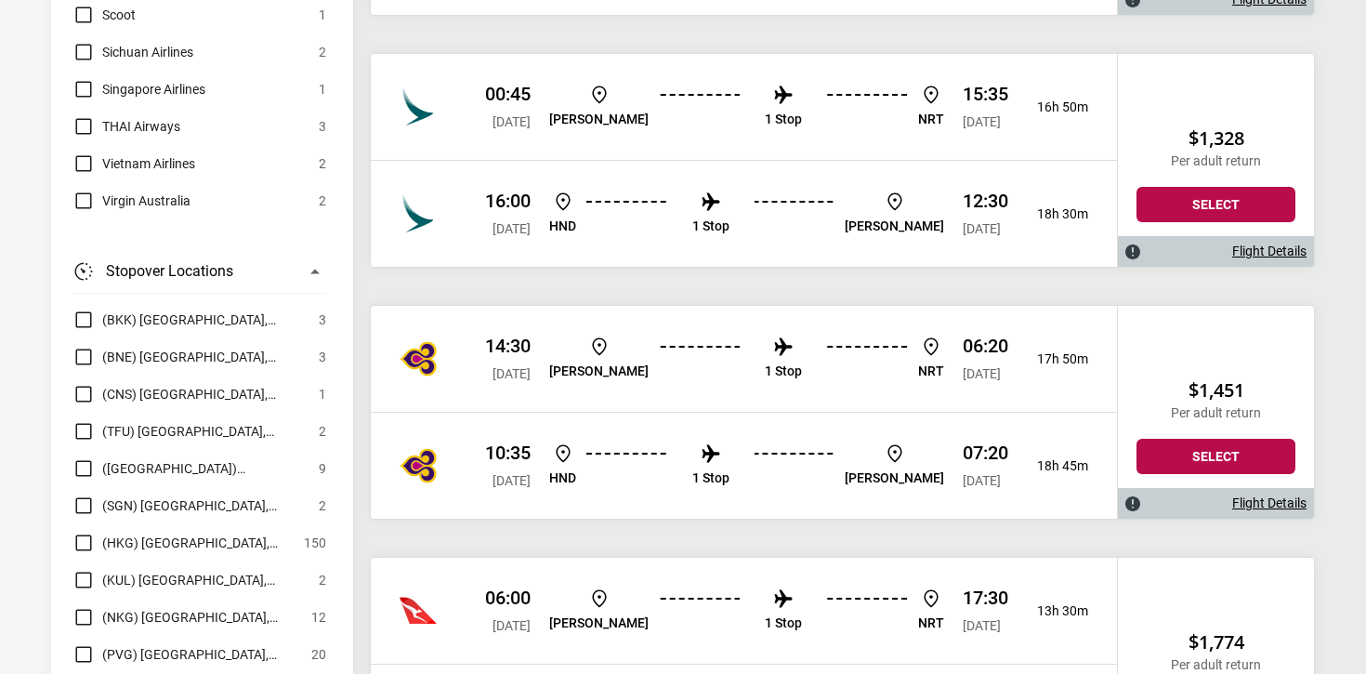
click at [476, 410] on div "14:30 [DATE] [PERSON_NAME] 1 Stop NRT 06:20 [DATE] 17h 50m" at bounding box center [744, 359] width 746 height 106
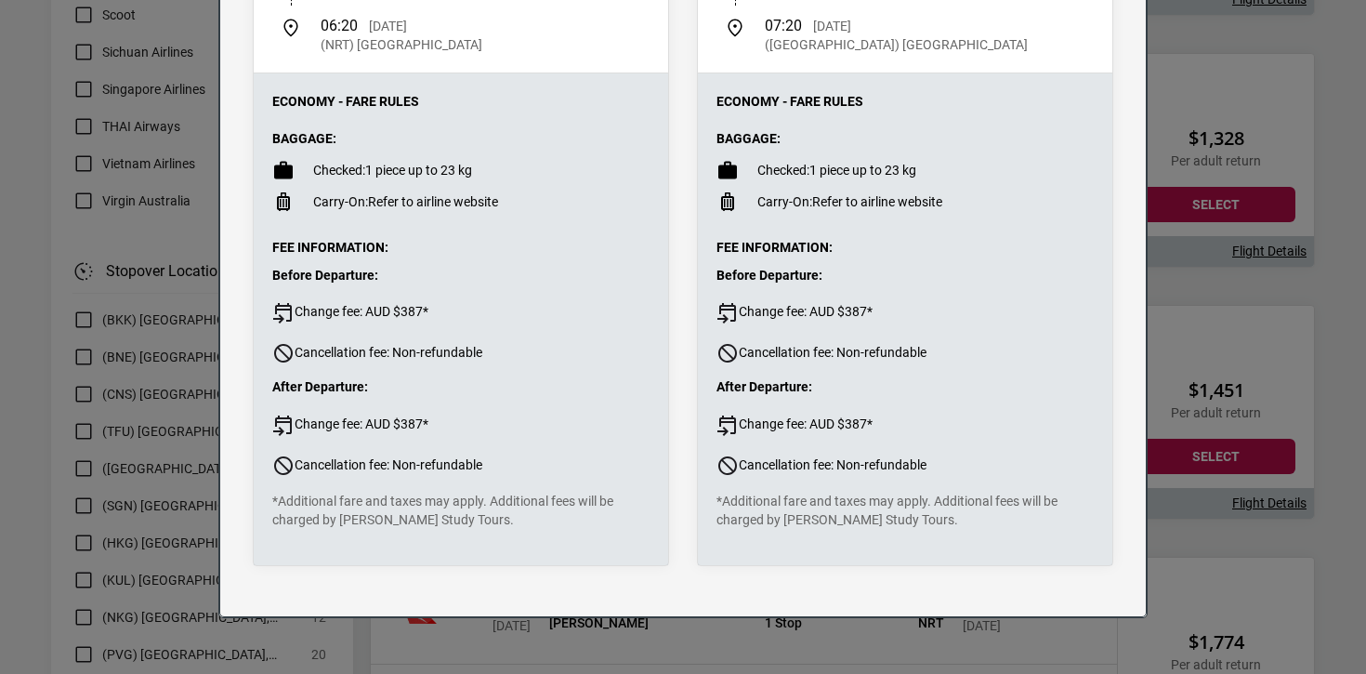
scroll to position [550, 0]
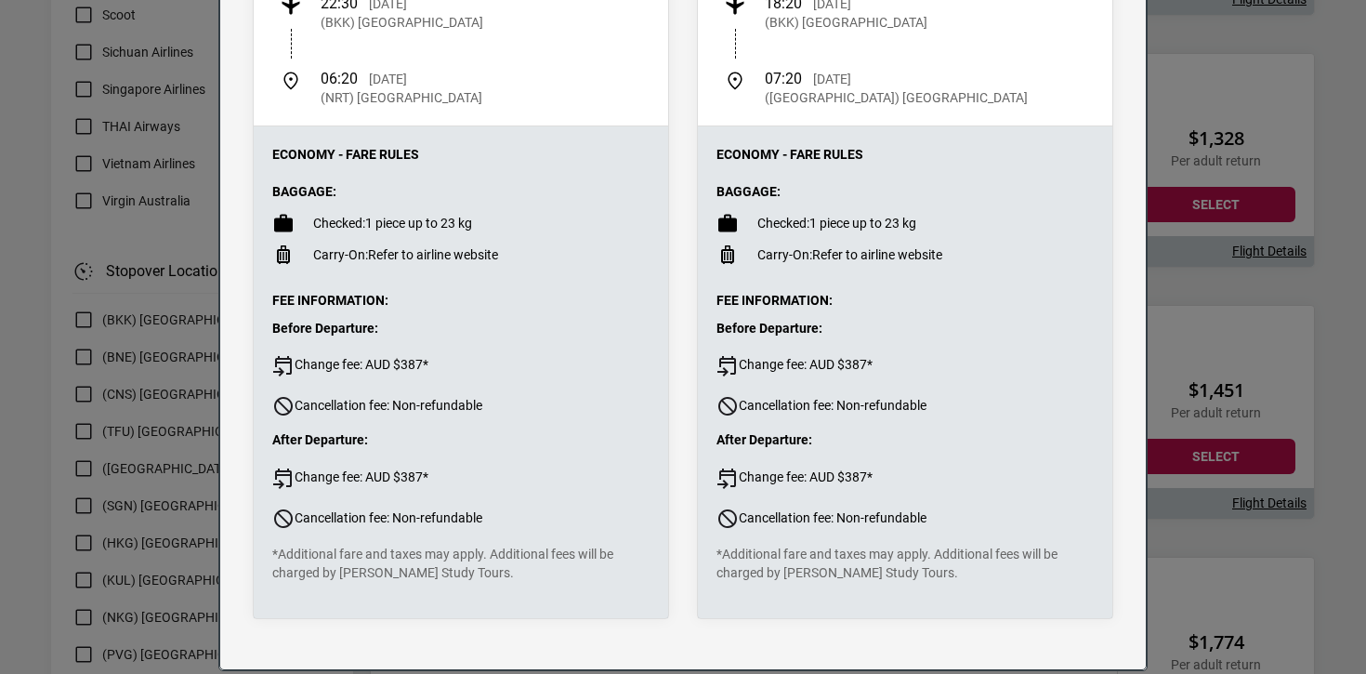
click at [1234, 329] on div "Flight Details Departing - [DATE] THAI Airways, Flight TG466 9h 10m 14:30 [DATE…" at bounding box center [683, 337] width 1366 height 674
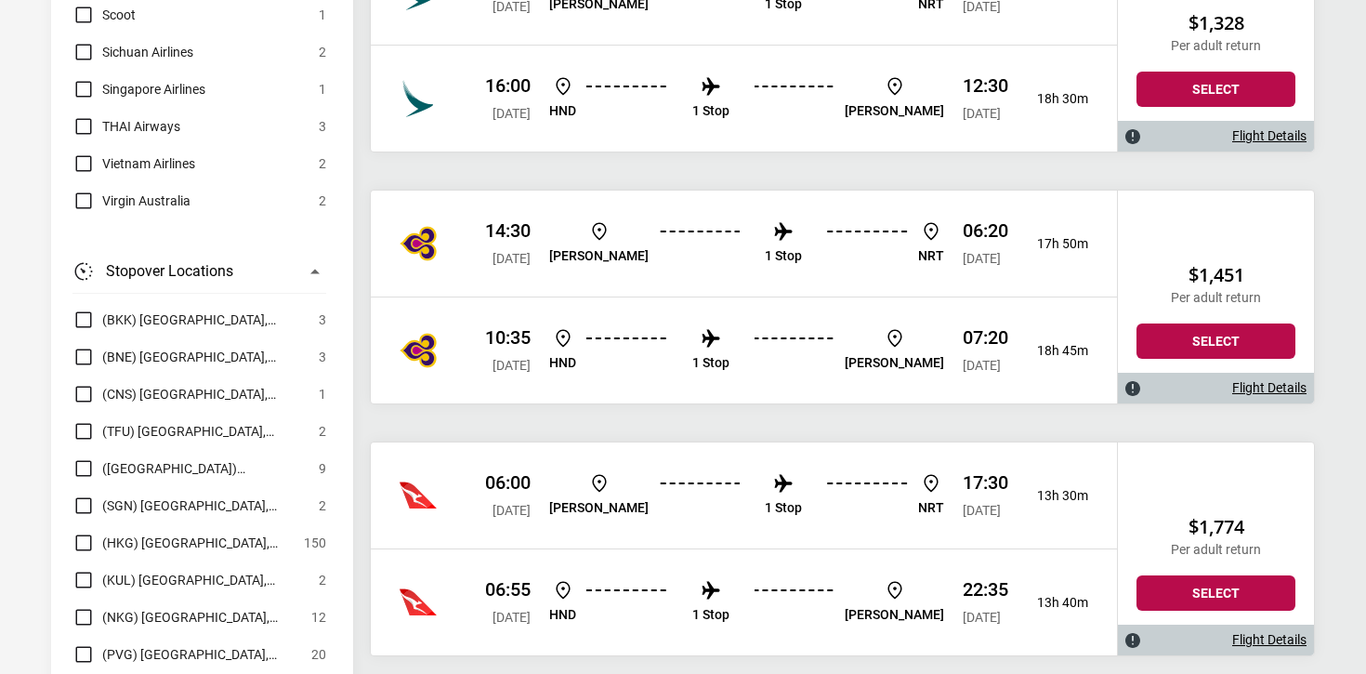
scroll to position [21319, 0]
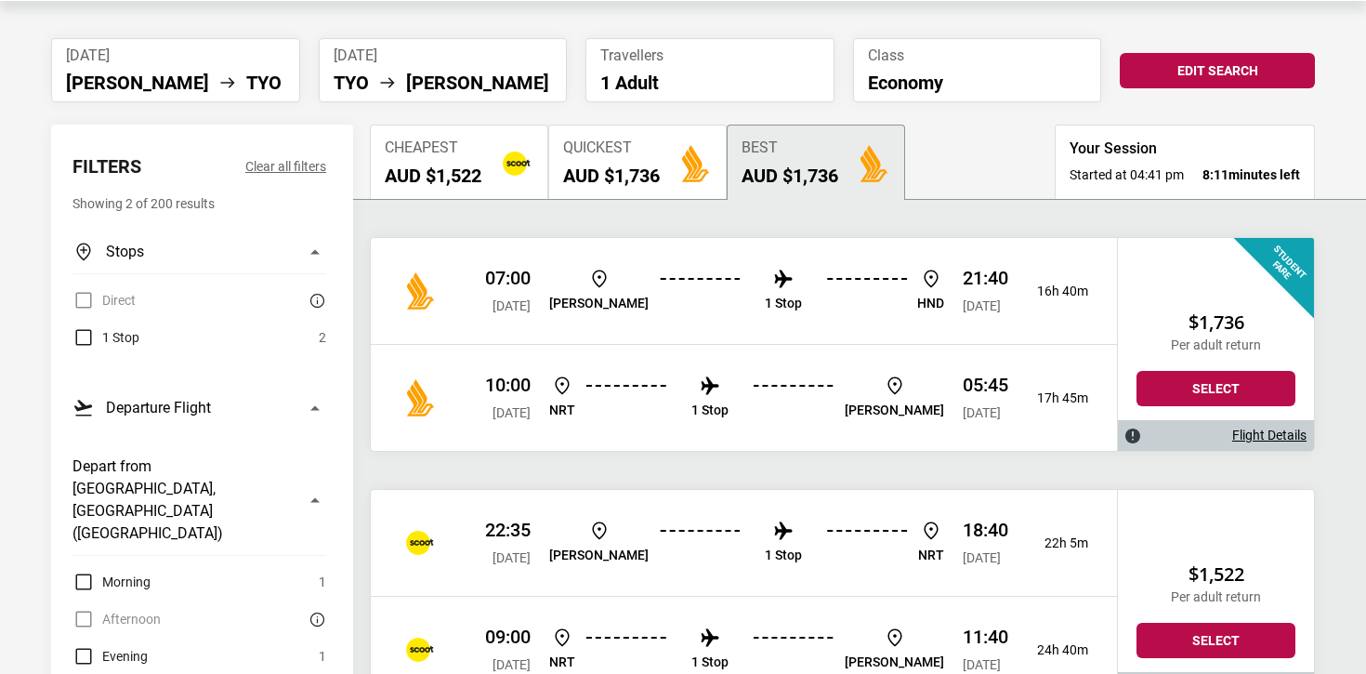
scroll to position [274, 0]
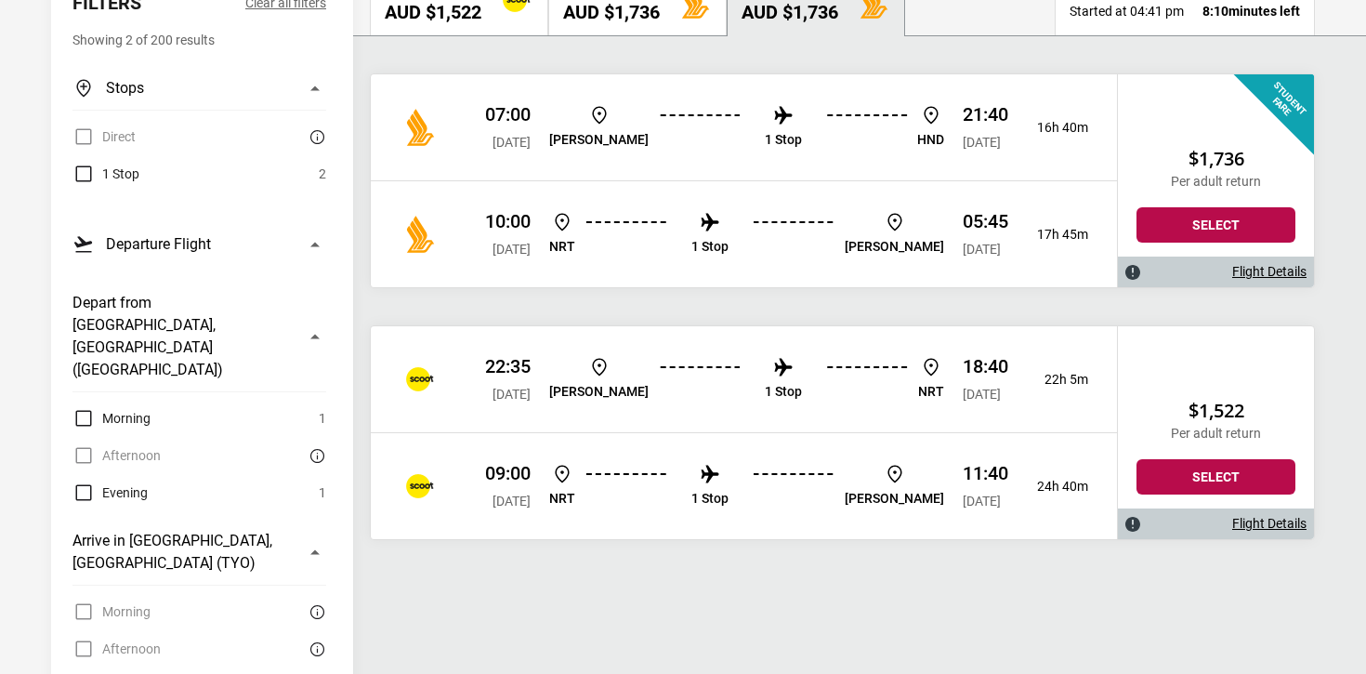
click at [601, 451] on div "09:00 [DATE] NRT 1 Stop [PERSON_NAME] 11:40 [DATE] 24h 40m" at bounding box center [744, 485] width 746 height 107
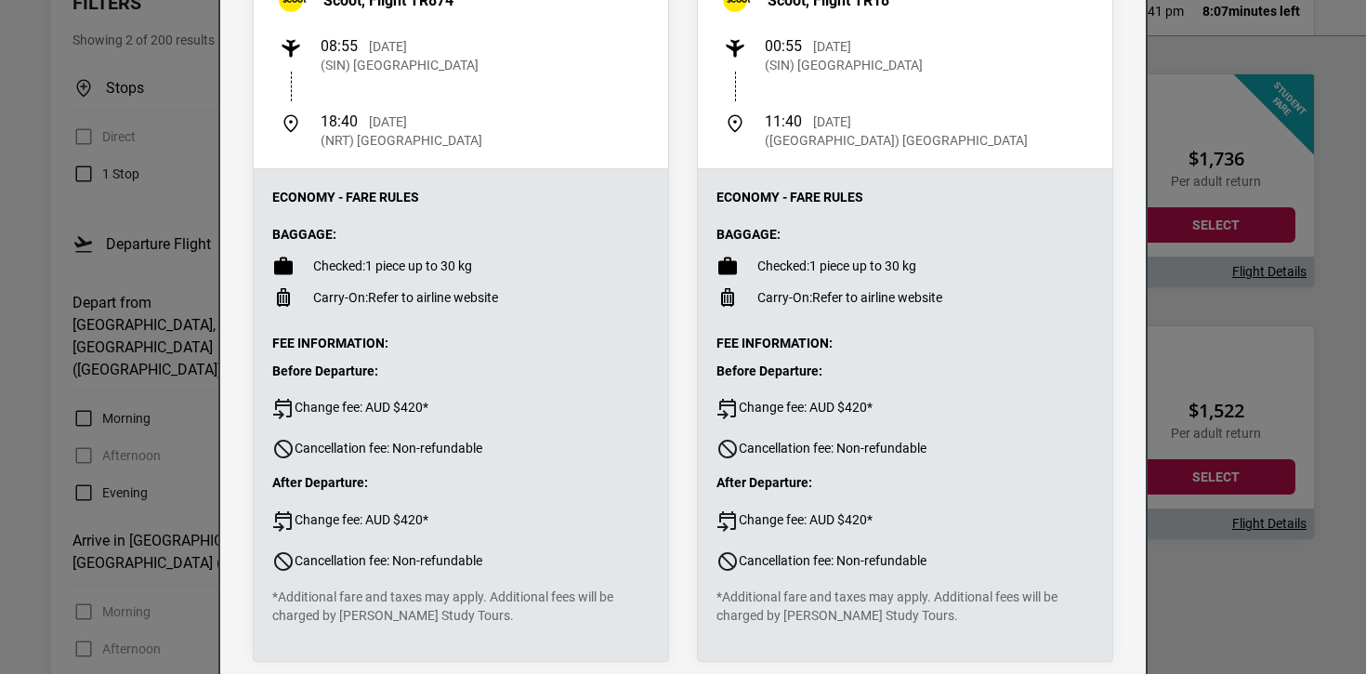
scroll to position [605, 0]
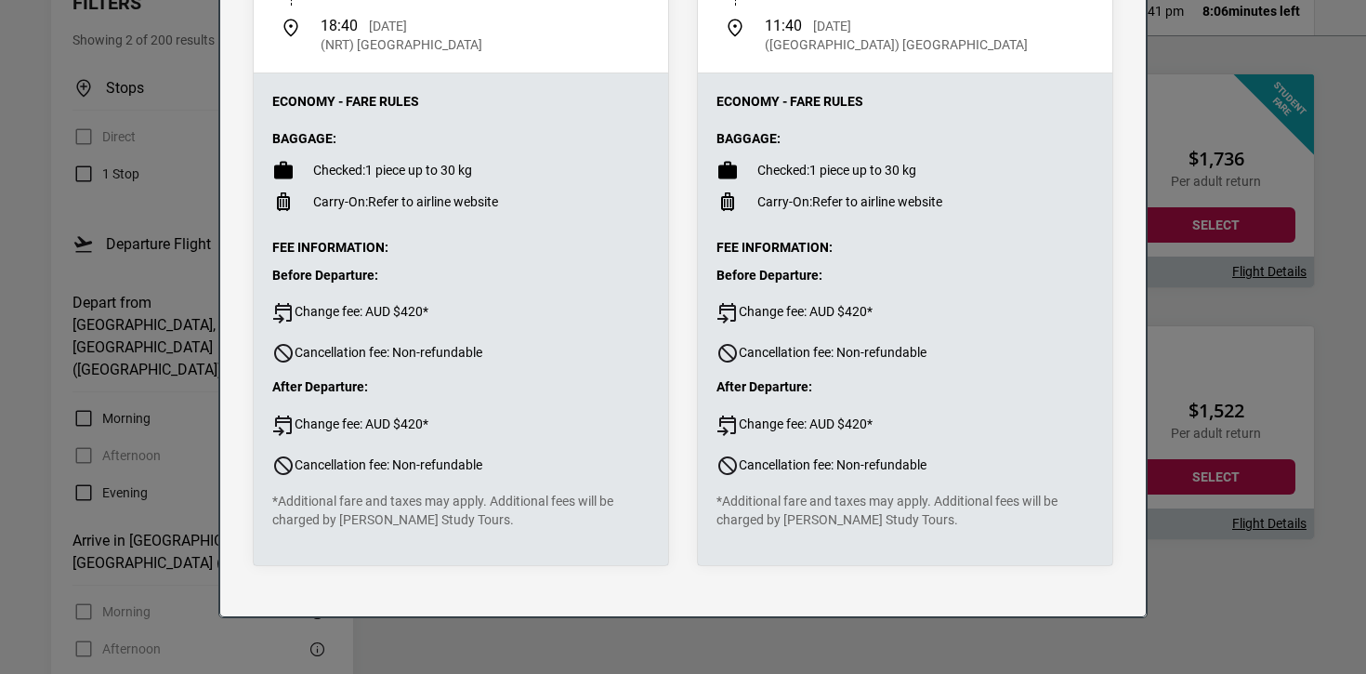
click at [1217, 253] on div "Flight Details Departing - [DATE] Scoot, Flight TR25 7h 45m 22:35 [DATE] ([GEOG…" at bounding box center [683, 337] width 1366 height 674
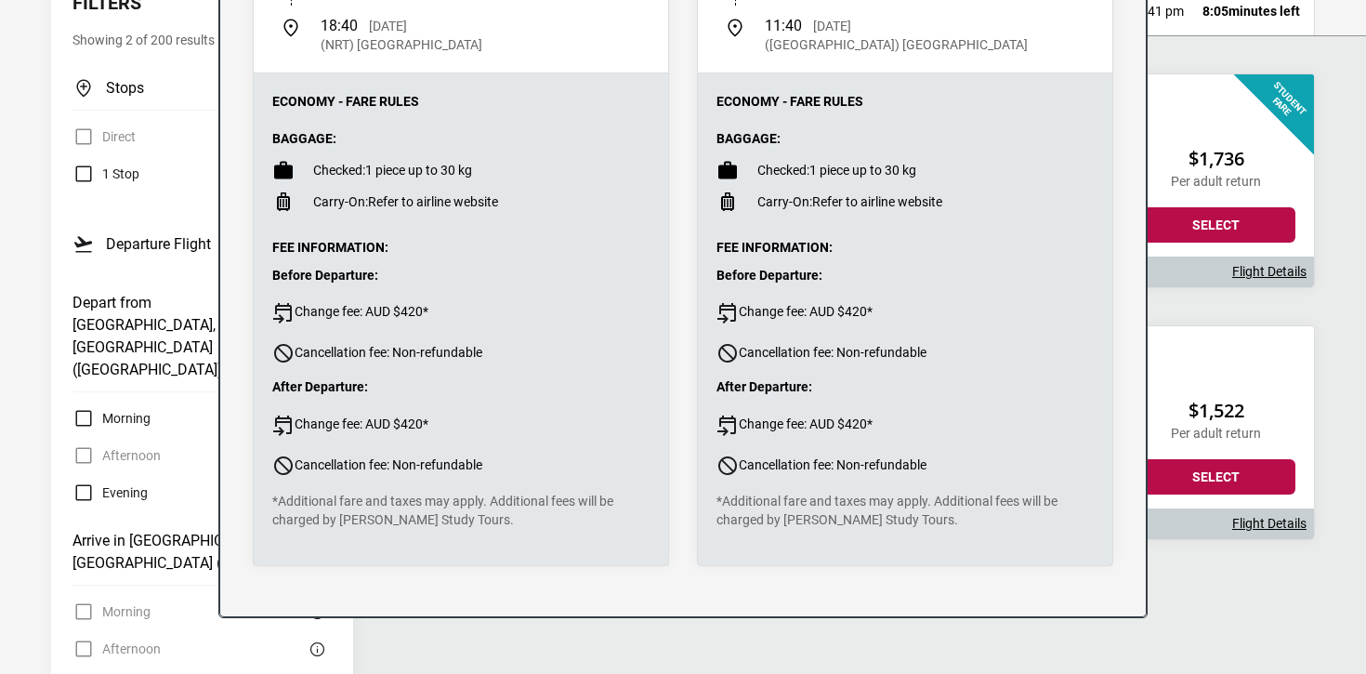
click at [670, 262] on div "10:00 [DATE] NRT 1 Stop [PERSON_NAME] 05:45 [DATE] 17h 45m" at bounding box center [744, 233] width 746 height 107
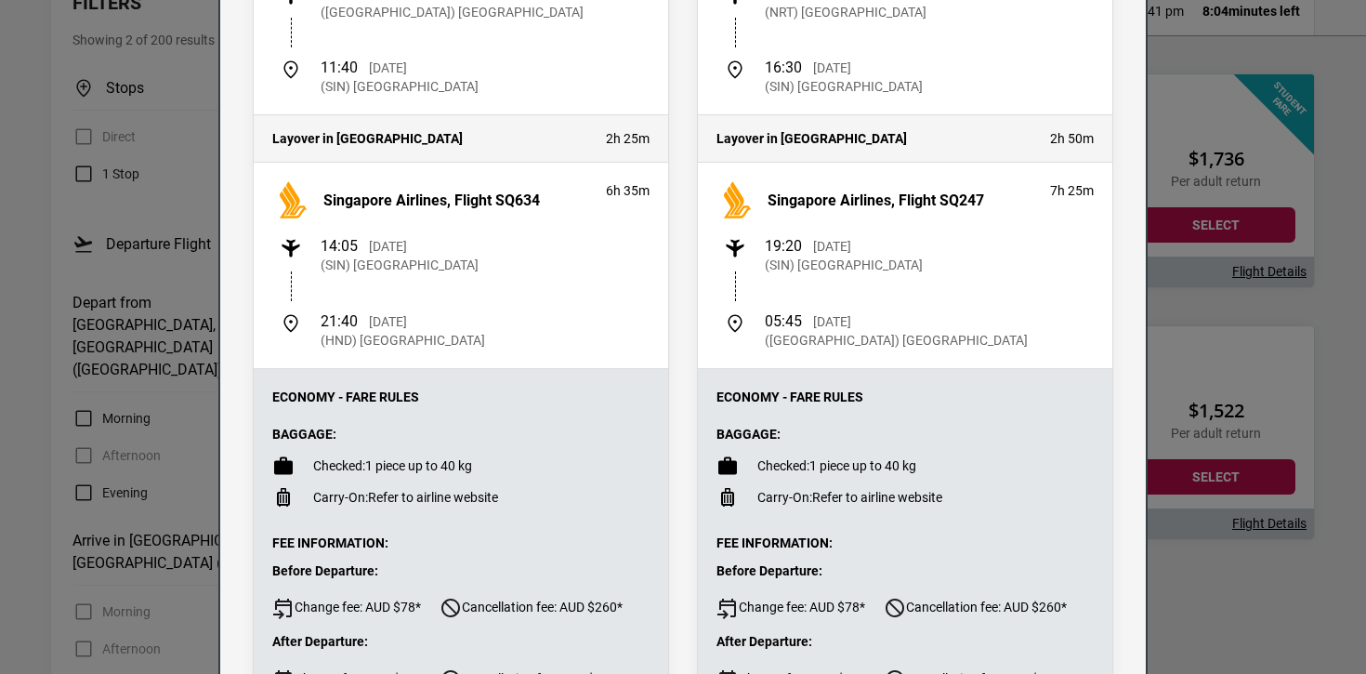
scroll to position [523, 0]
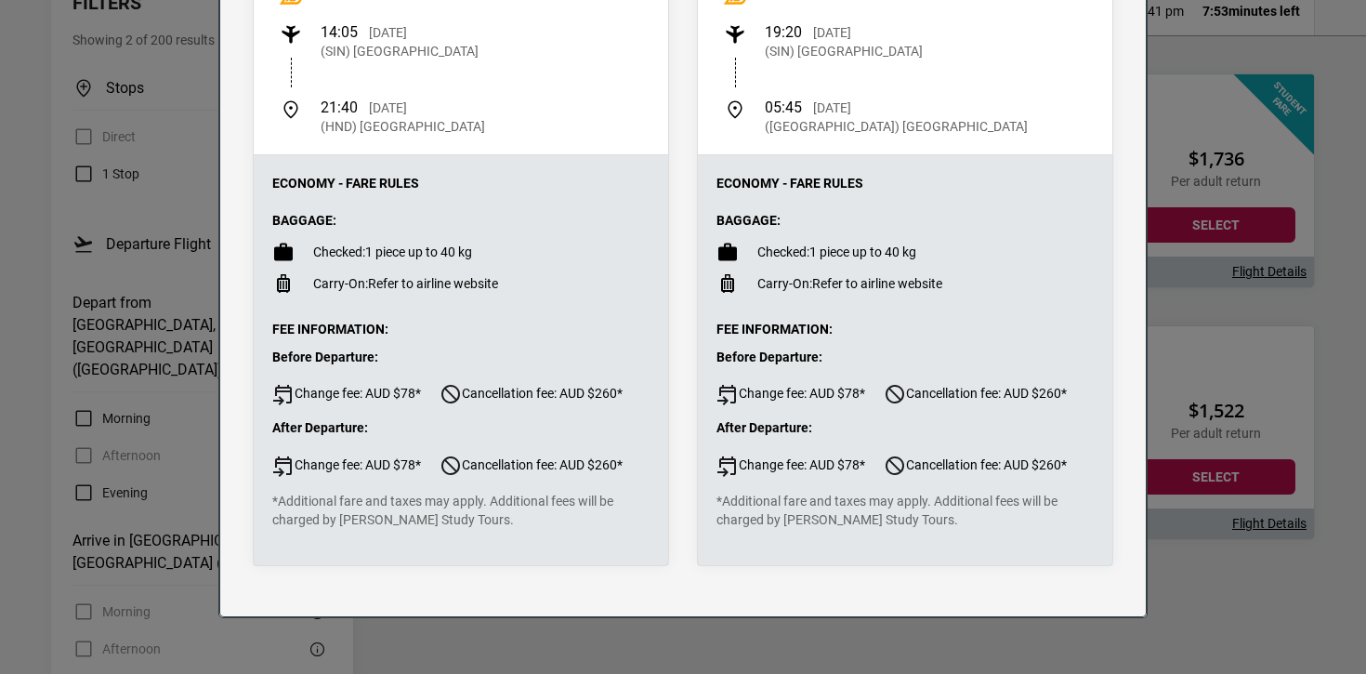
click at [1150, 263] on div "Flight Details Departing - [DATE] Singapore Airlines, Flight SQ248 7h 40m 07:00…" at bounding box center [683, 337] width 1366 height 674
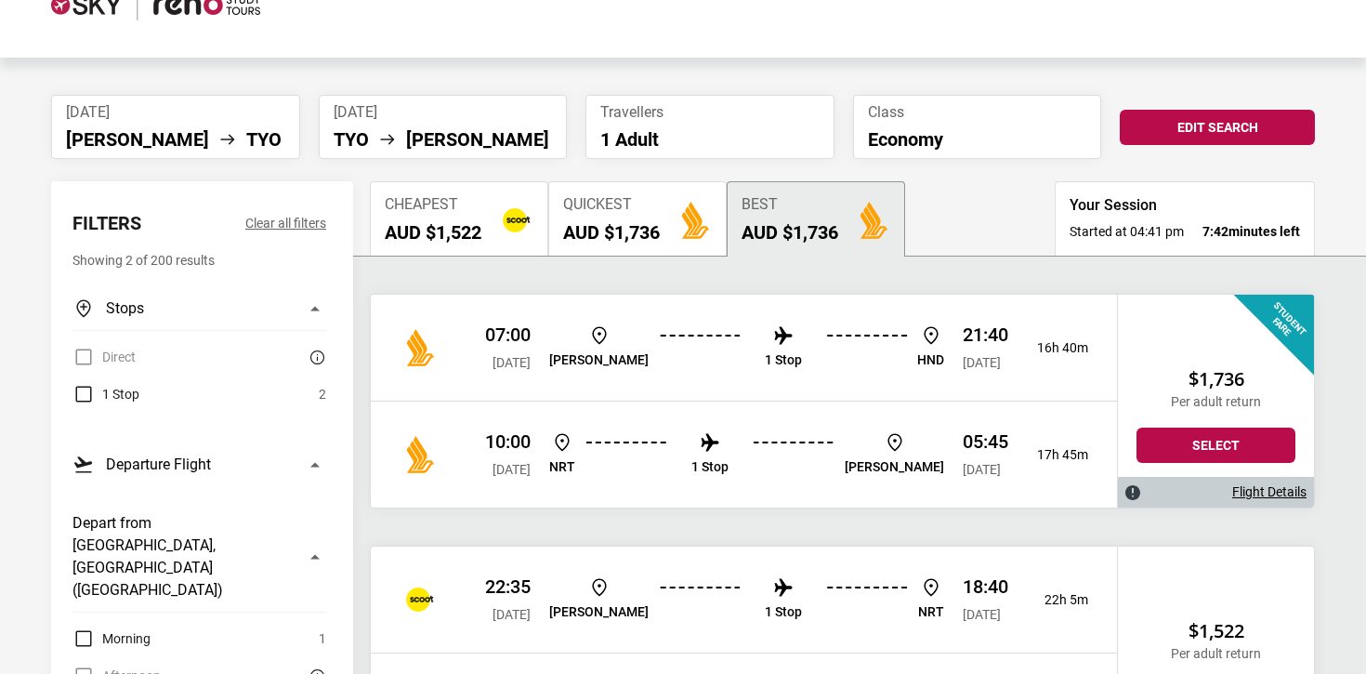
scroll to position [0, 0]
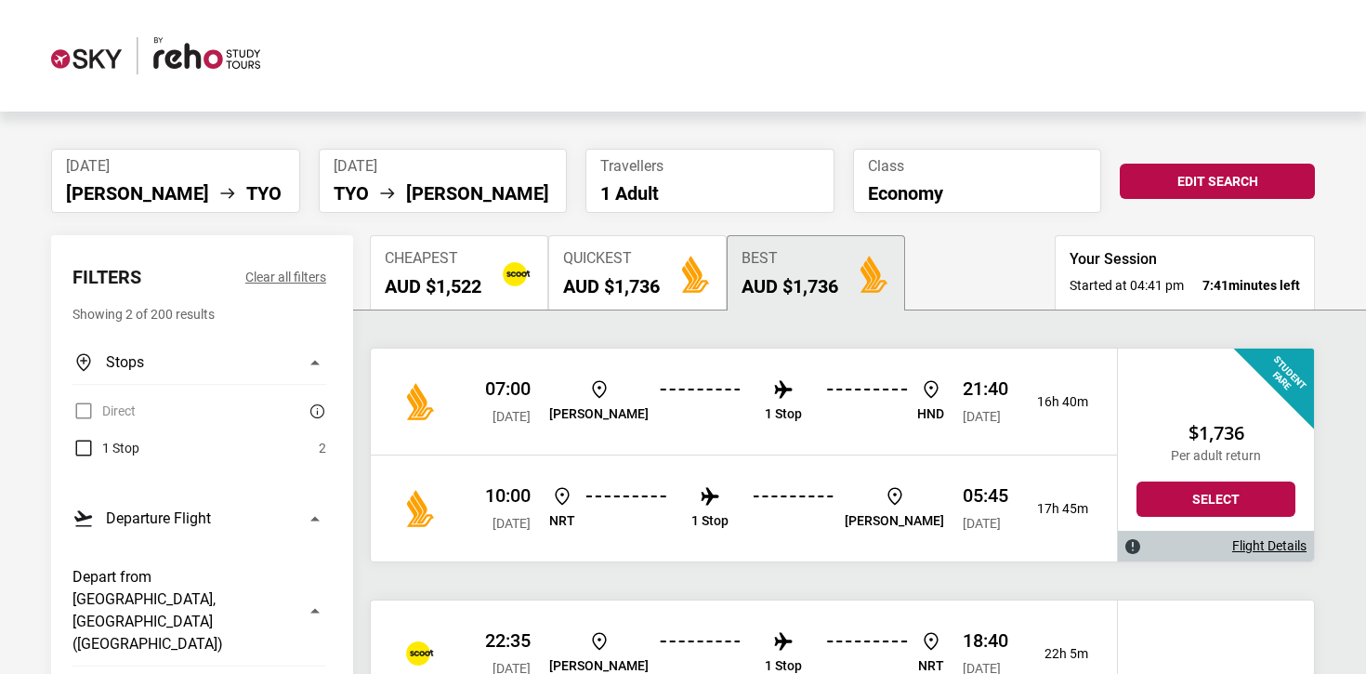
click at [178, 55] on img at bounding box center [155, 55] width 209 height 37
